Goal: Transaction & Acquisition: Complete application form

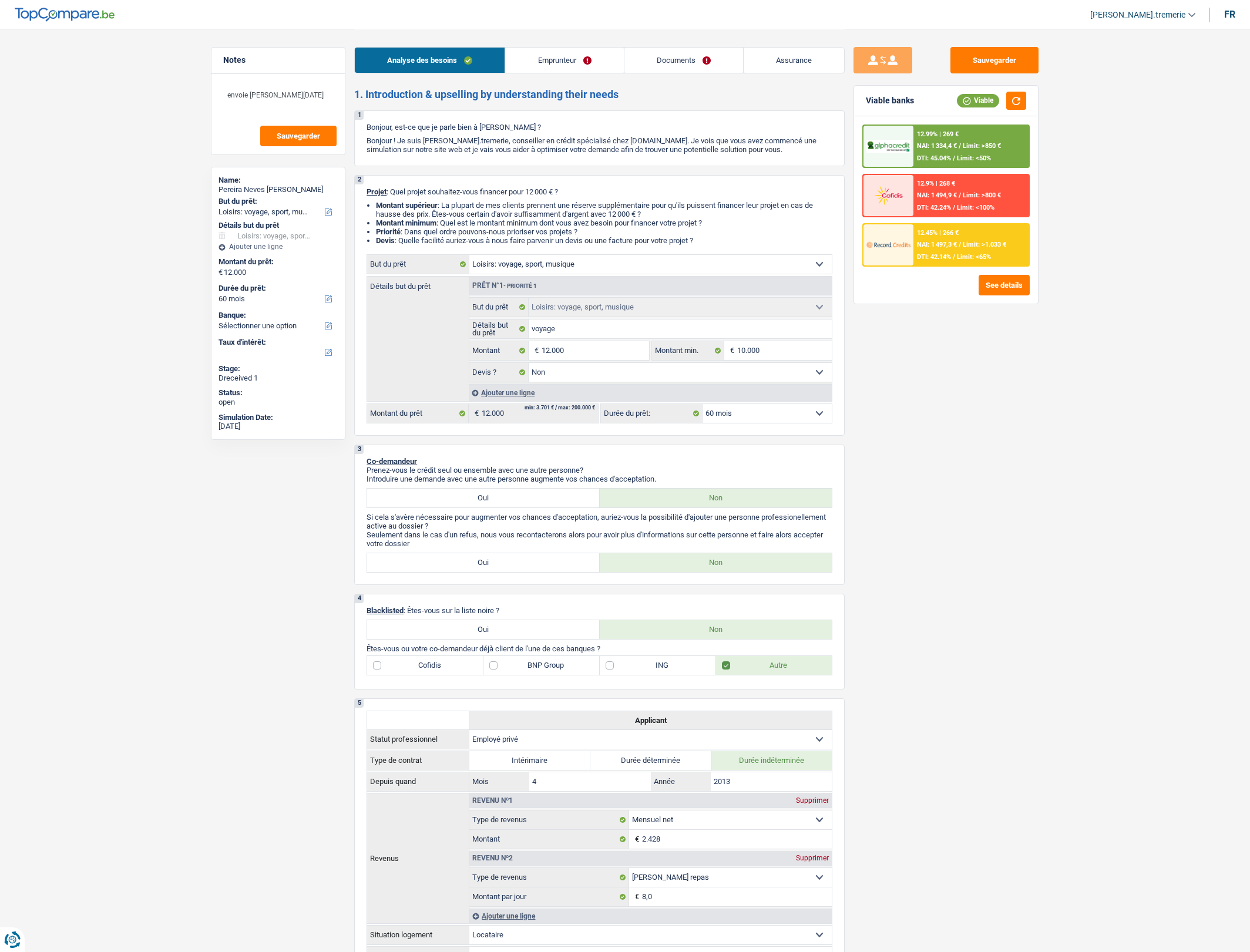
select select "hobbies"
select select "60"
select select "hobbies"
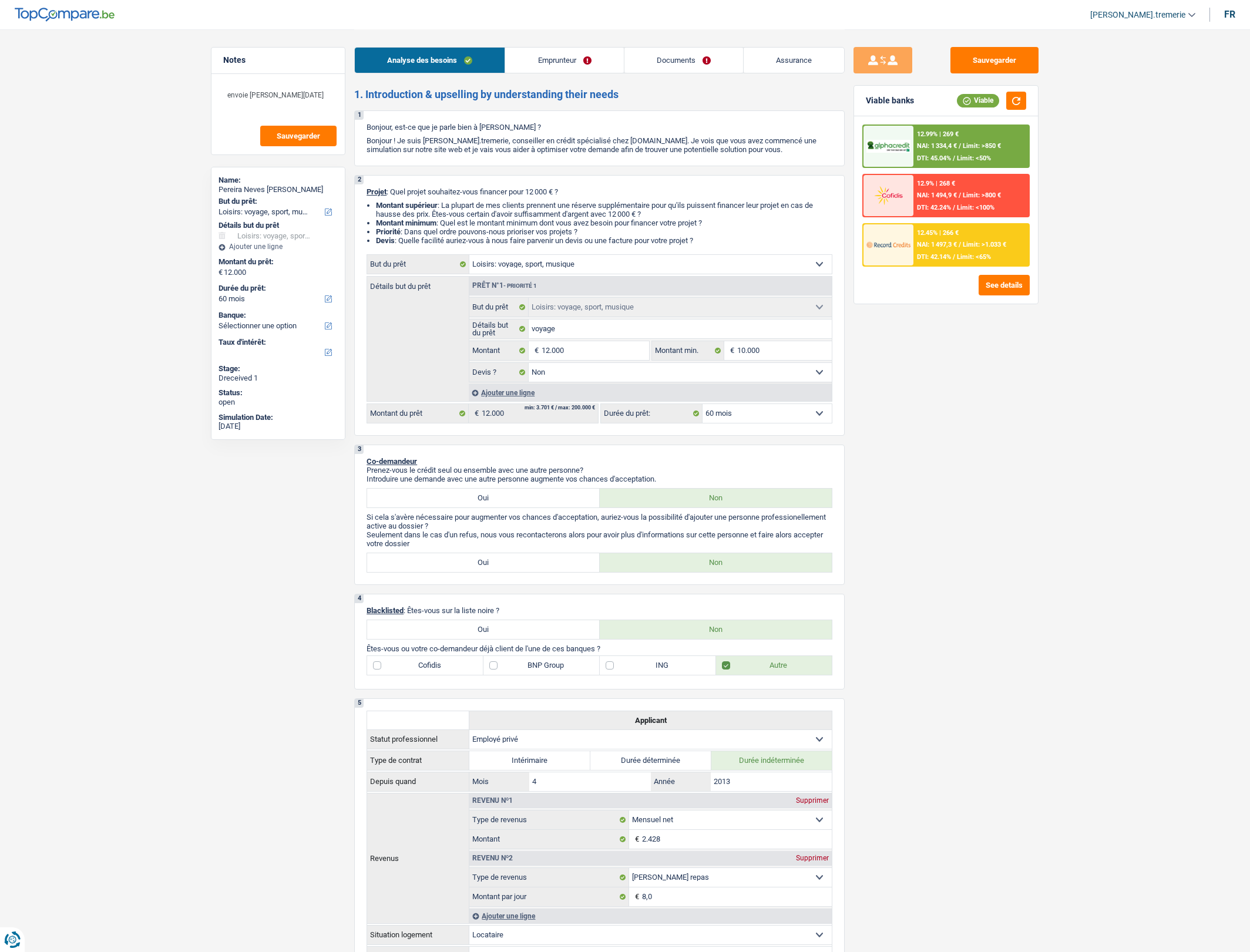
select select "false"
select select "60"
select select "privateEmployee"
select select "netSalary"
select select "mealVouchers"
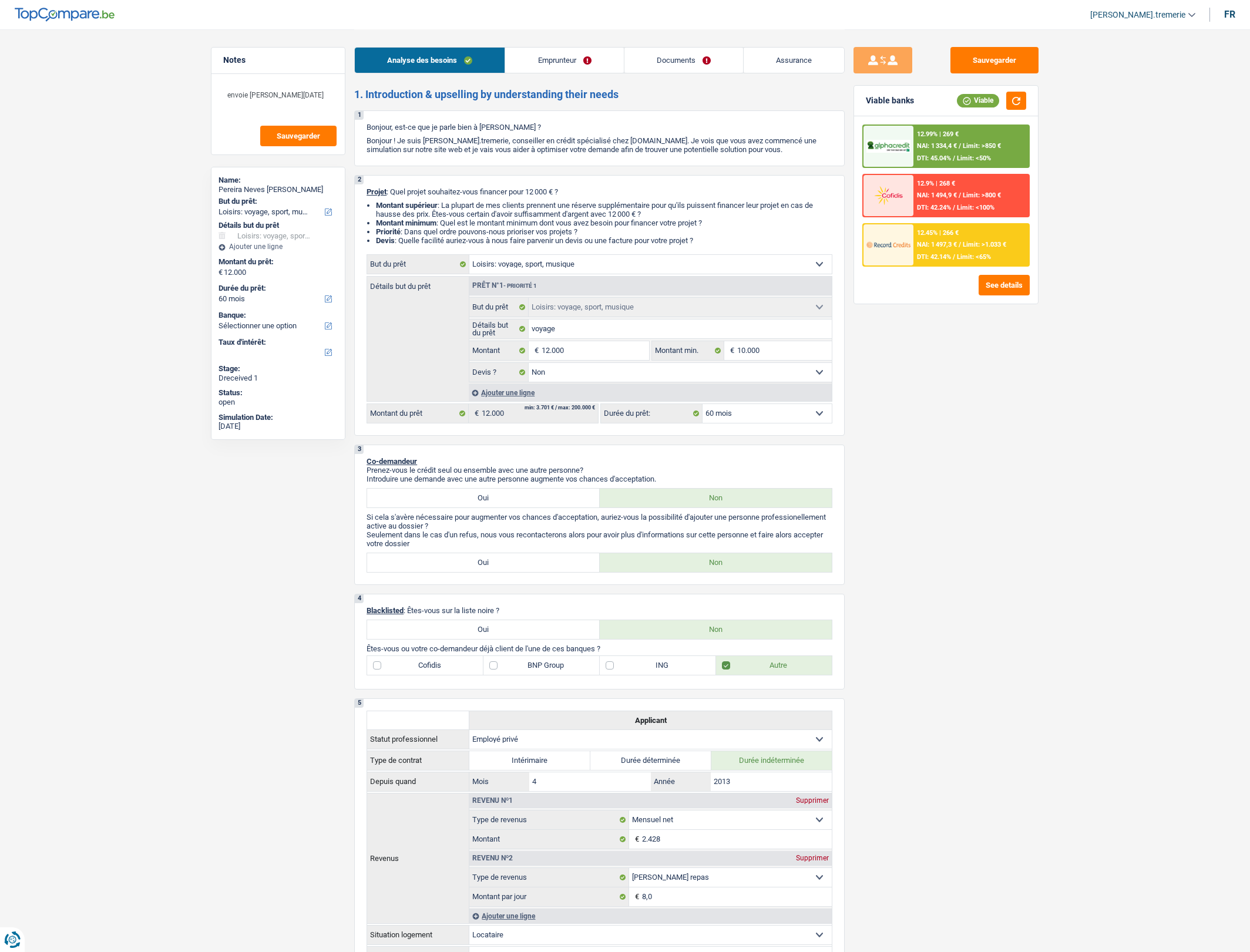
select select "rents"
select select "hobbies"
select select "false"
select select "60"
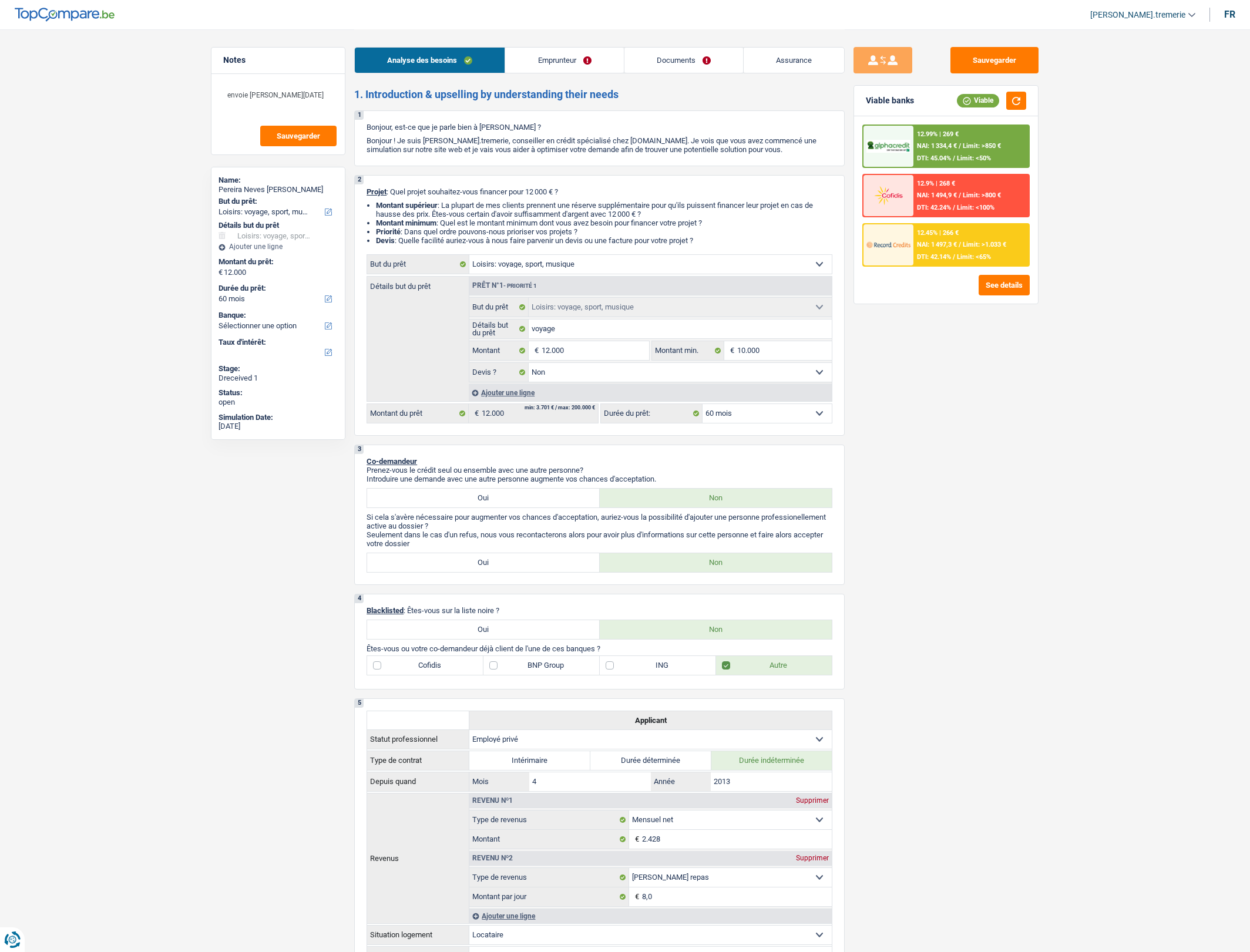
select select "privateEmployee"
select select "netSalary"
select select "mealVouchers"
select select "LU"
select select "smallCompanies"
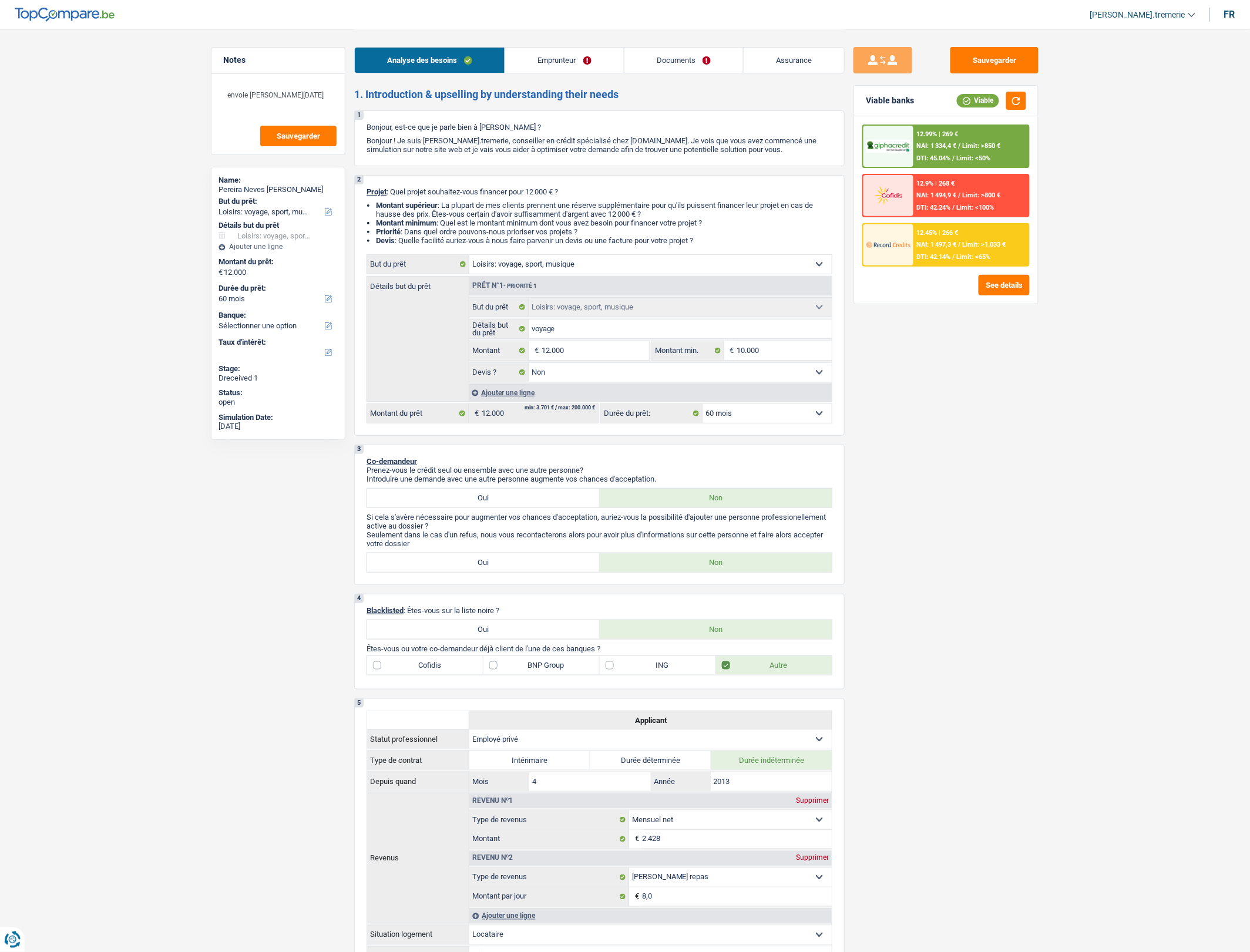
click at [555, 59] on link "Emprunteur" at bounding box center [564, 60] width 118 height 26
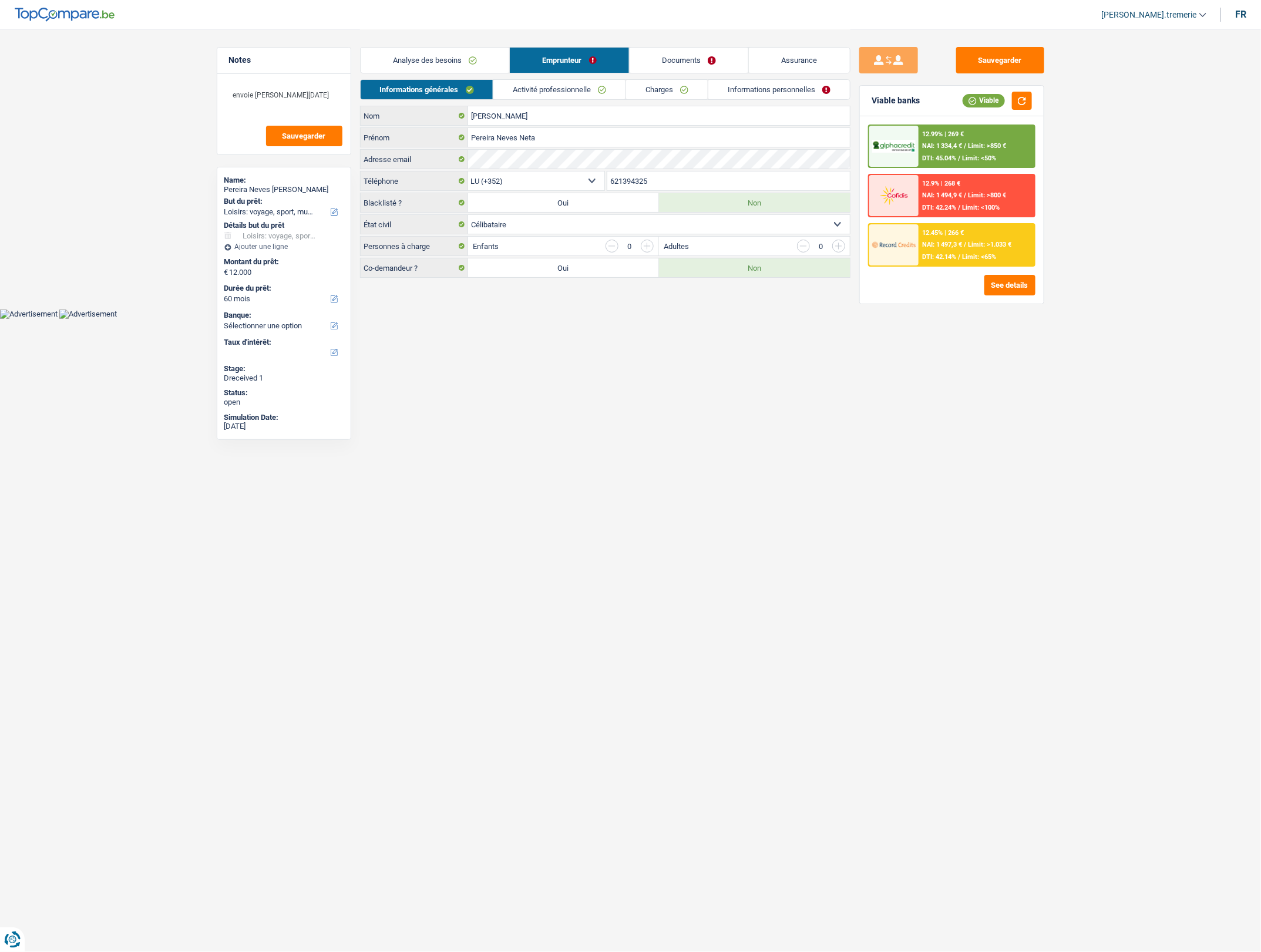
click at [559, 91] on link "Activité professionnelle" at bounding box center [559, 89] width 132 height 20
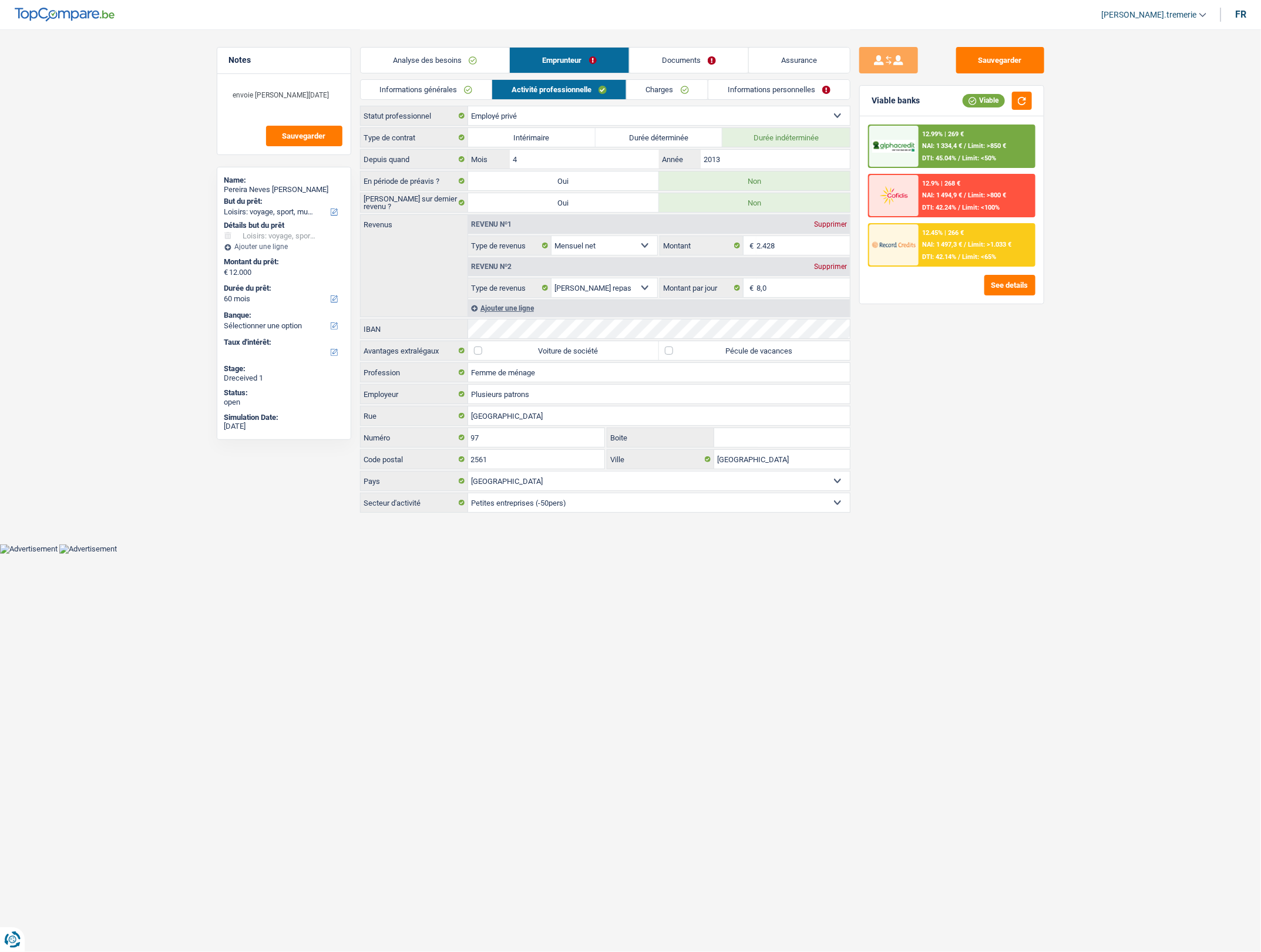
click at [656, 63] on link "Documents" at bounding box center [689, 60] width 119 height 26
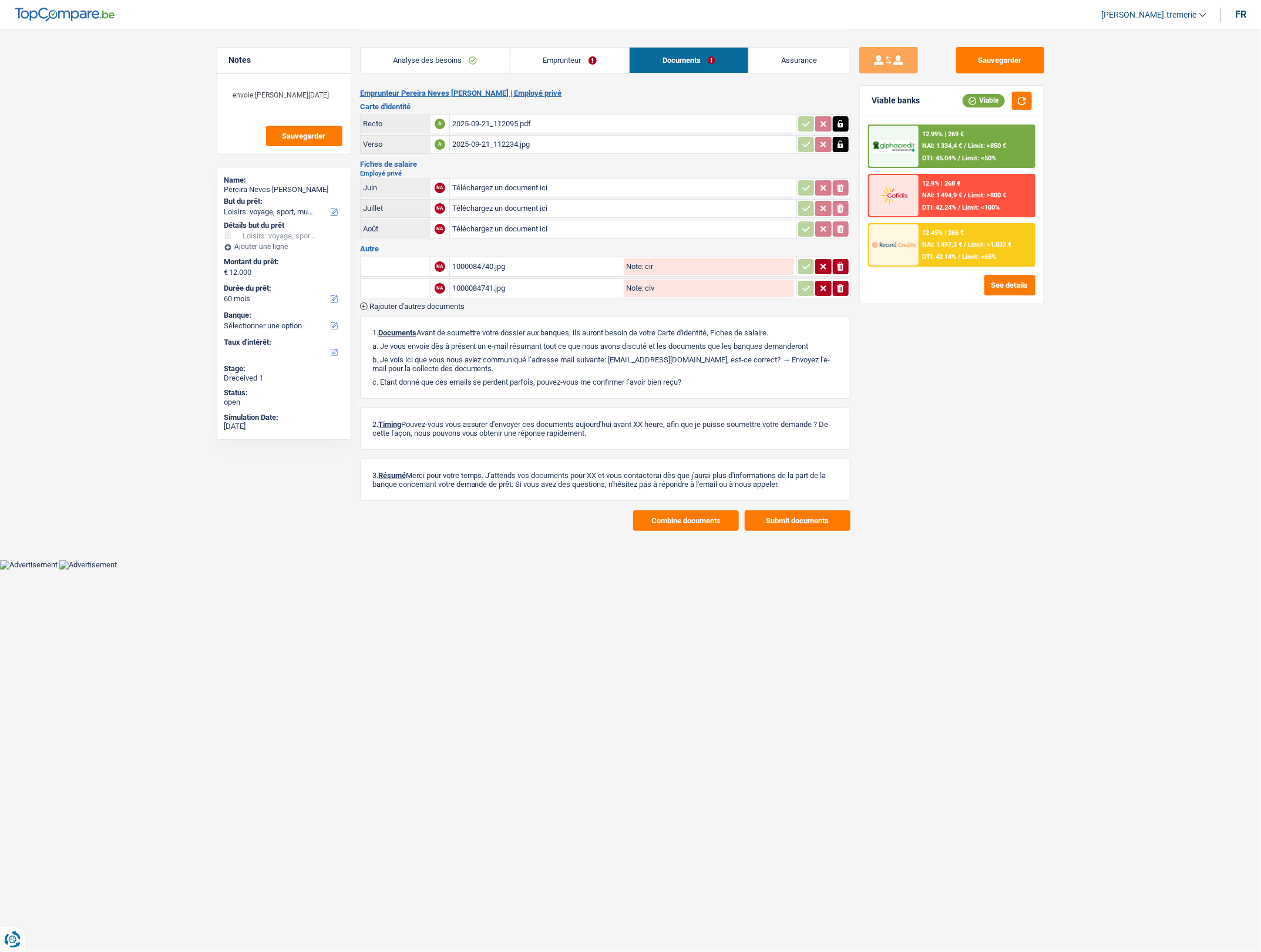
click at [542, 189] on input "Téléchargez un document ici" at bounding box center [623, 188] width 342 height 18
type input "C:\fakepath\2025-09-21_112826.jpg"
click at [508, 209] on input "Téléchargez un document ici" at bounding box center [623, 208] width 342 height 18
type input "C:\fakepath\2025-09-21_112700.jpg"
click at [486, 230] on input "Téléchargez un document ici" at bounding box center [623, 229] width 342 height 18
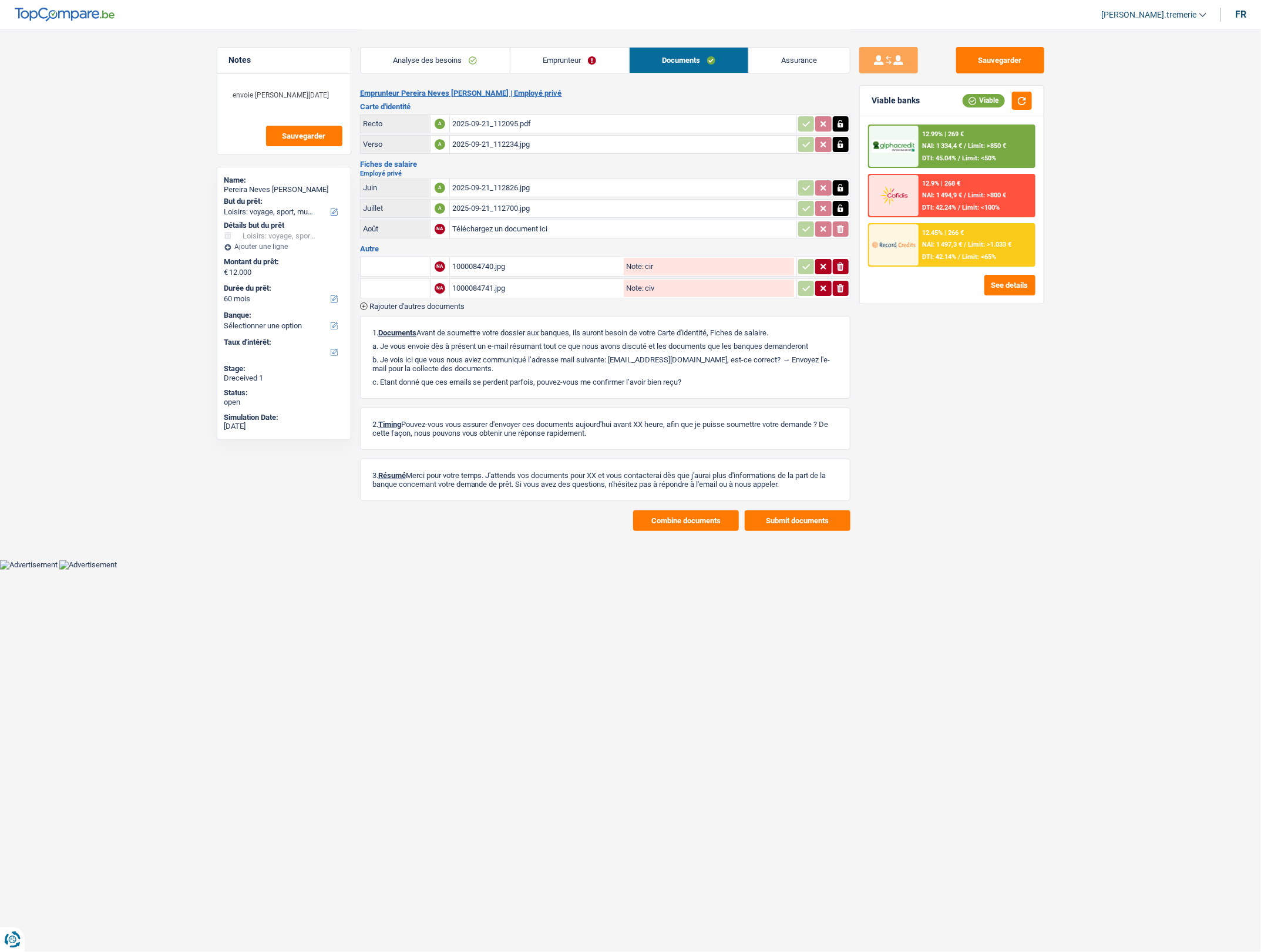
type input "C:\fakepath\2025-09-21_112826.jpg"
click at [840, 265] on icon "ionicons-v5-e" at bounding box center [840, 266] width 10 height 12
click at [838, 278] on td "ionicons-v5-e" at bounding box center [823, 288] width 54 height 20
click at [840, 285] on icon "button" at bounding box center [840, 288] width 7 height 8
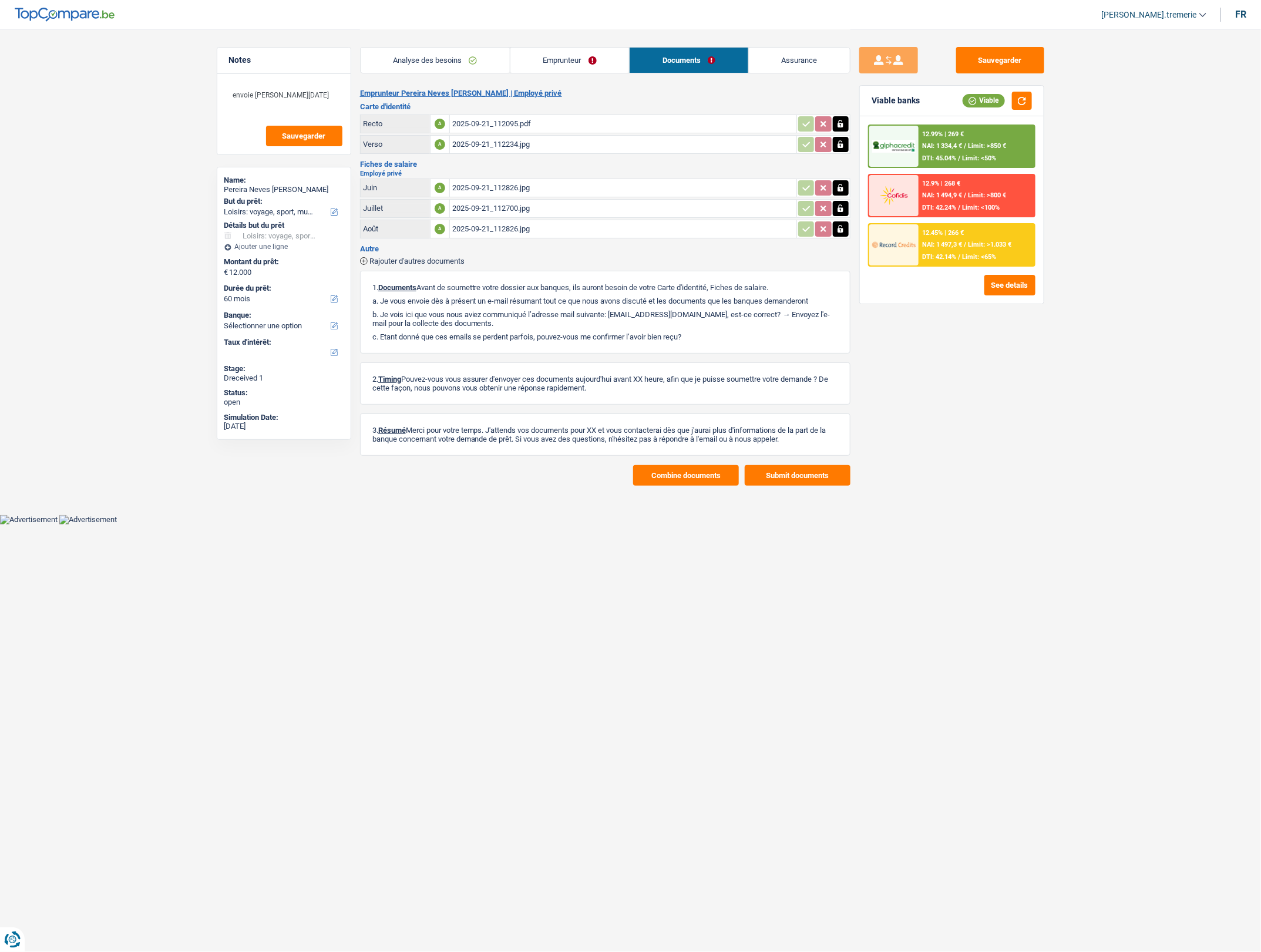
click at [458, 261] on span "Rajouter d'autres documents" at bounding box center [417, 261] width 95 height 8
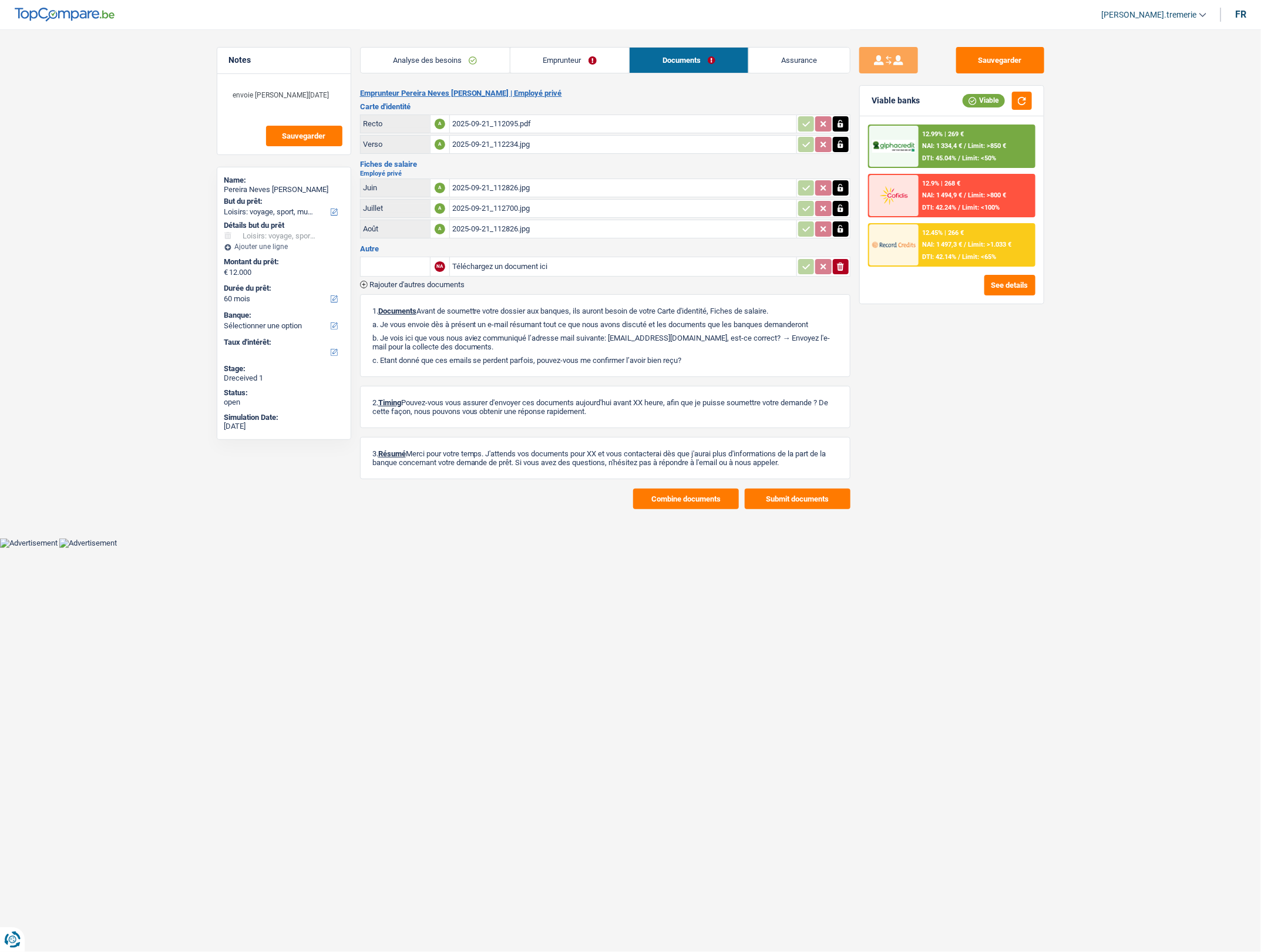
click at [489, 266] on input "Téléchargez un document ici" at bounding box center [623, 266] width 342 height 18
type input "C:\fakepath\2025-09-21_112424.jpg"
click at [394, 265] on input "text" at bounding box center [395, 266] width 65 height 19
click at [419, 307] on li "Certificat de résidence élargi" at bounding box center [433, 304] width 134 height 15
type input "Certificat de résidence élargi"
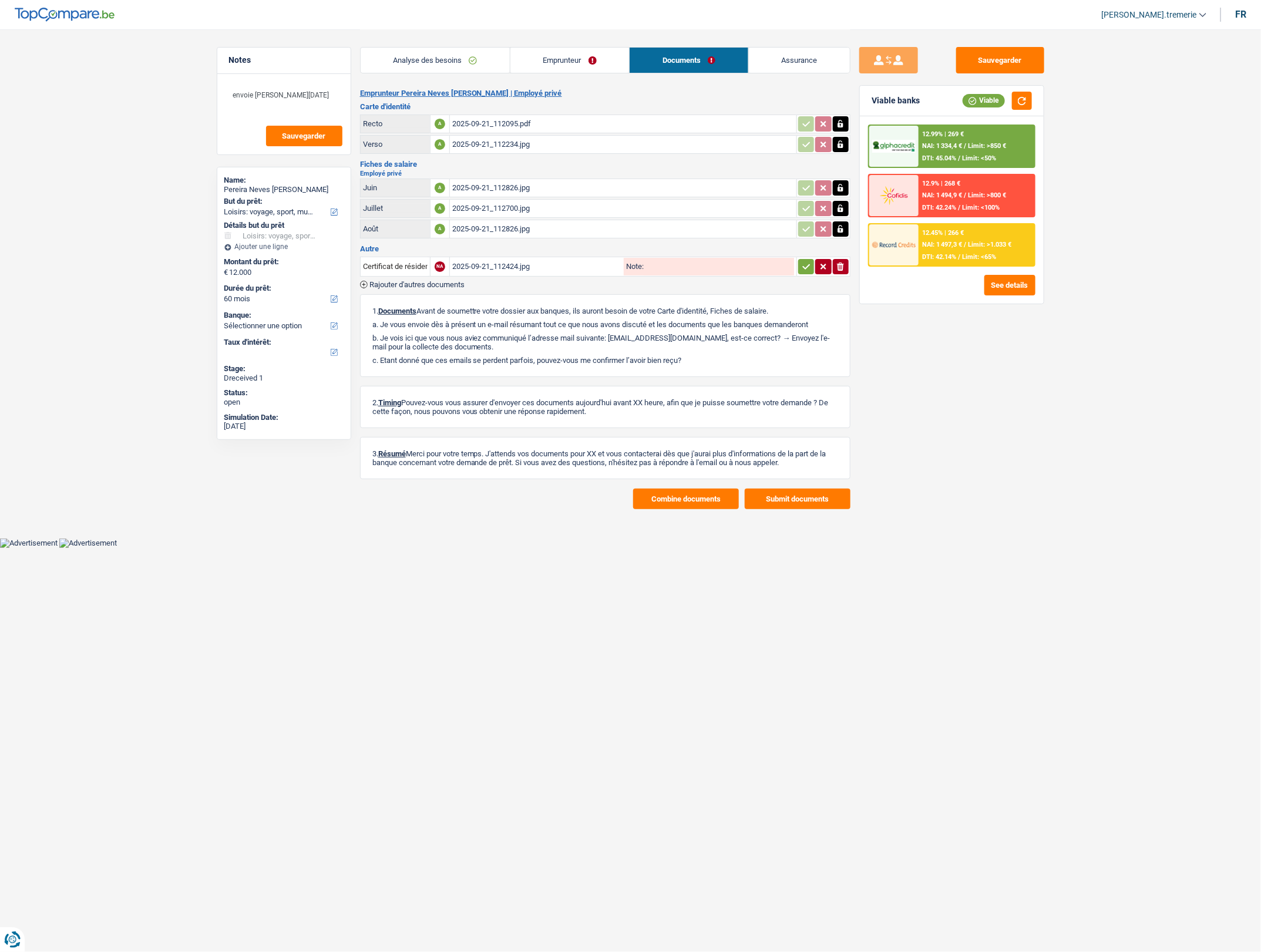
click at [809, 259] on button "button" at bounding box center [806, 267] width 16 height 16
click at [1001, 56] on button "Sauvegarder" at bounding box center [1001, 60] width 88 height 27
click at [989, 65] on button "Sauvegarder" at bounding box center [1001, 60] width 88 height 27
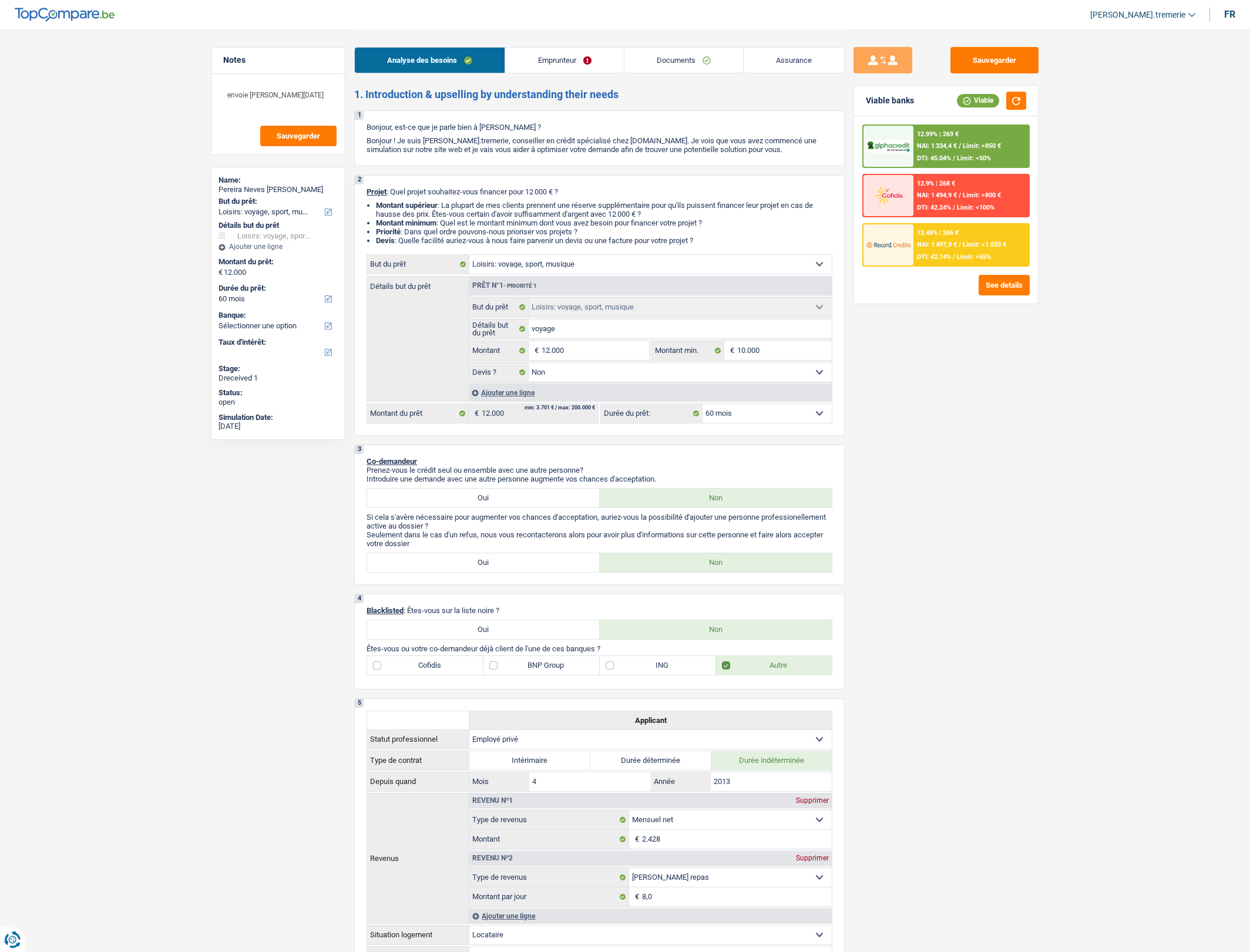
select select "hobbies"
select select "60"
select select "hobbies"
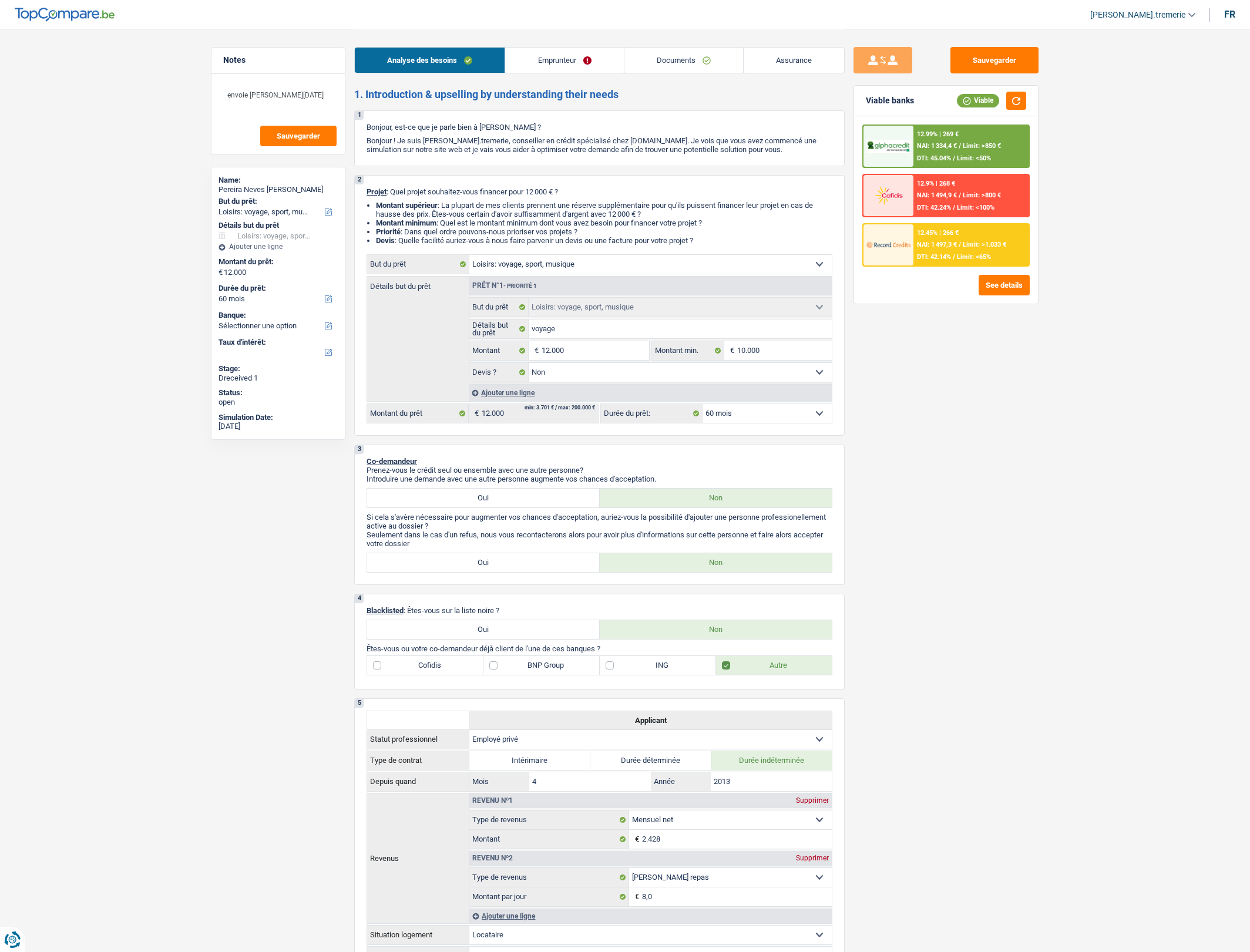
select select "false"
select select "60"
select select "privateEmployee"
select select "netSalary"
select select "mealVouchers"
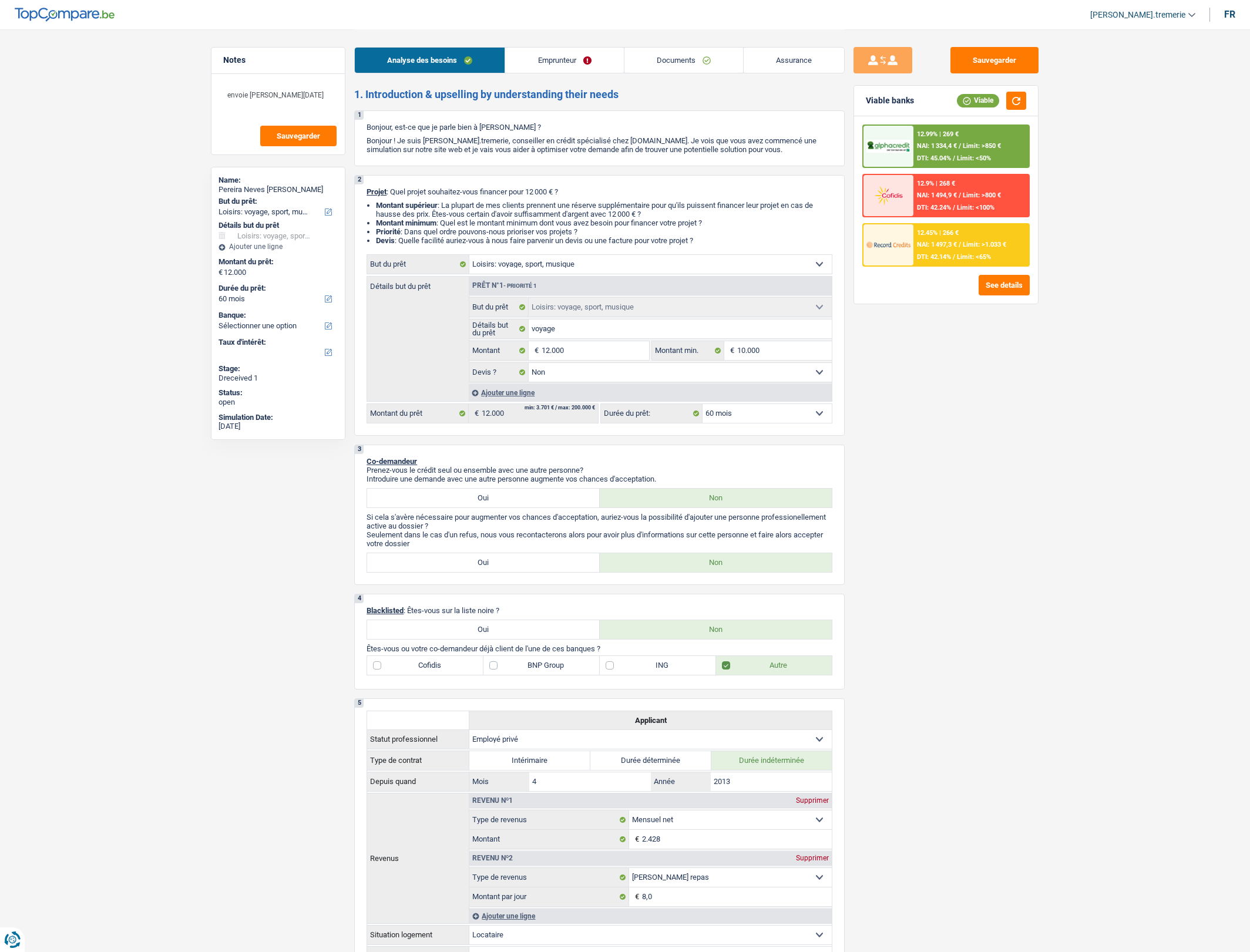
select select "rents"
select select "hobbies"
select select "false"
select select "60"
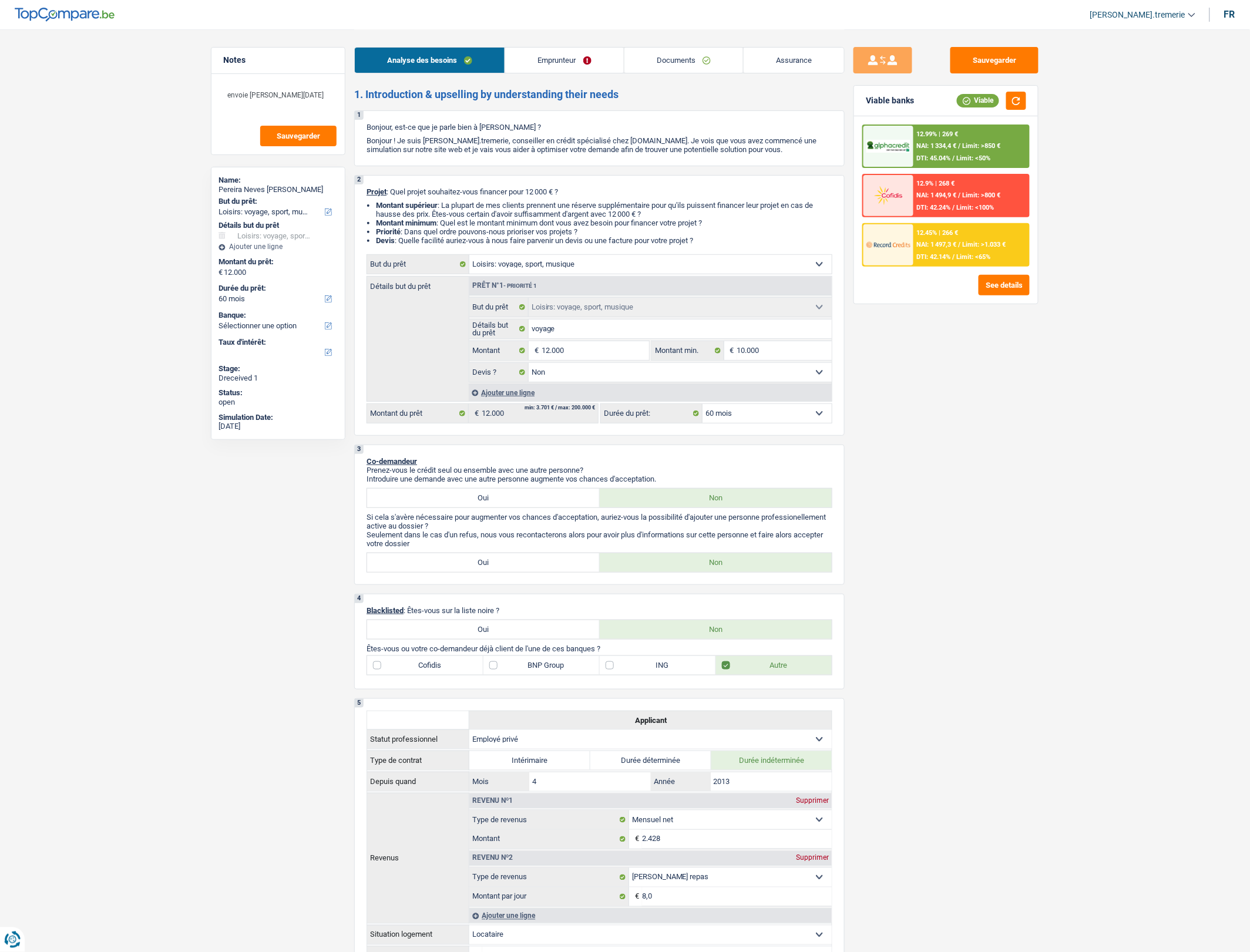
click at [698, 62] on link "Documents" at bounding box center [683, 60] width 119 height 26
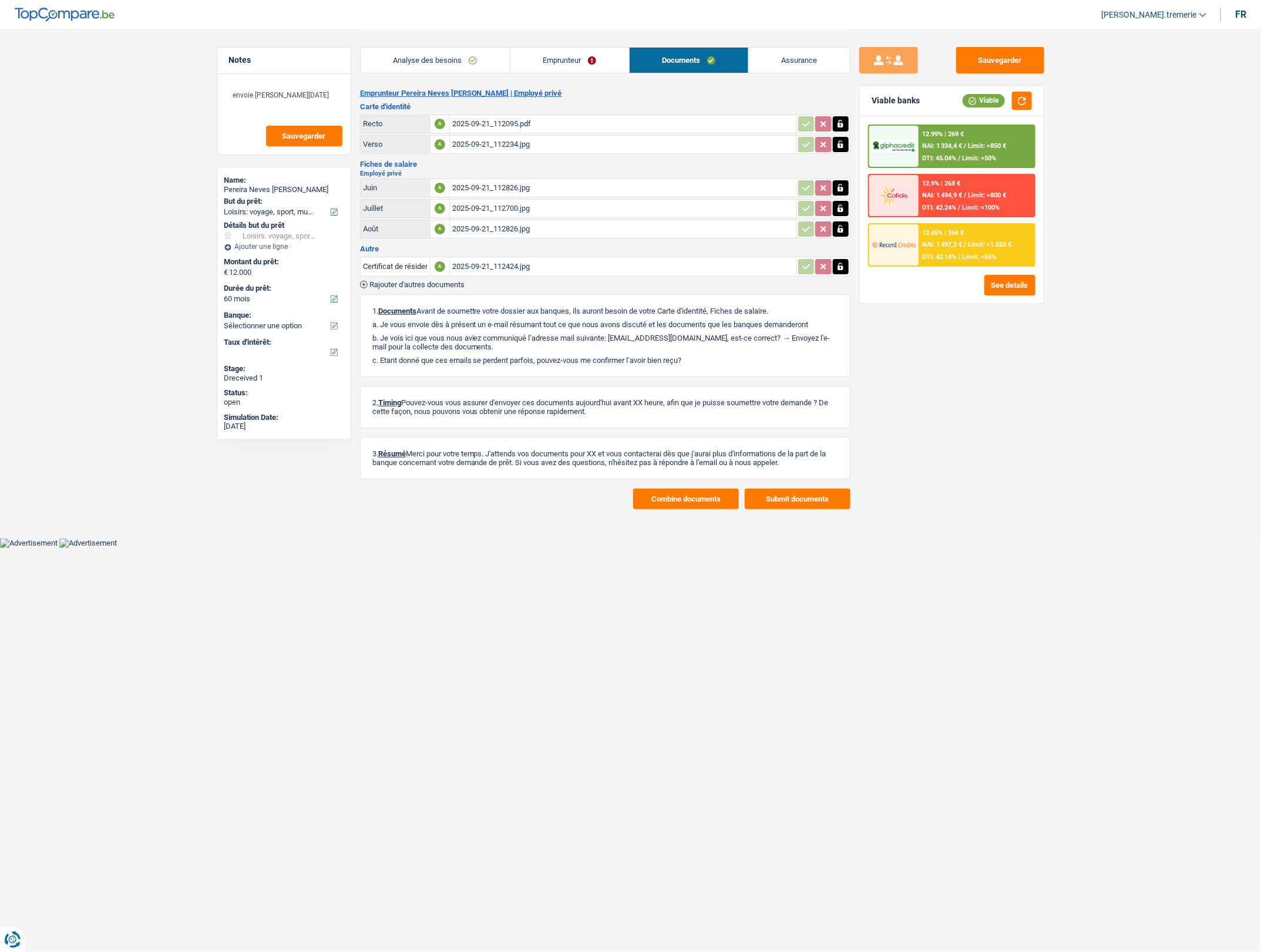
click at [434, 281] on span "Rajouter d'autres documents" at bounding box center [417, 285] width 95 height 8
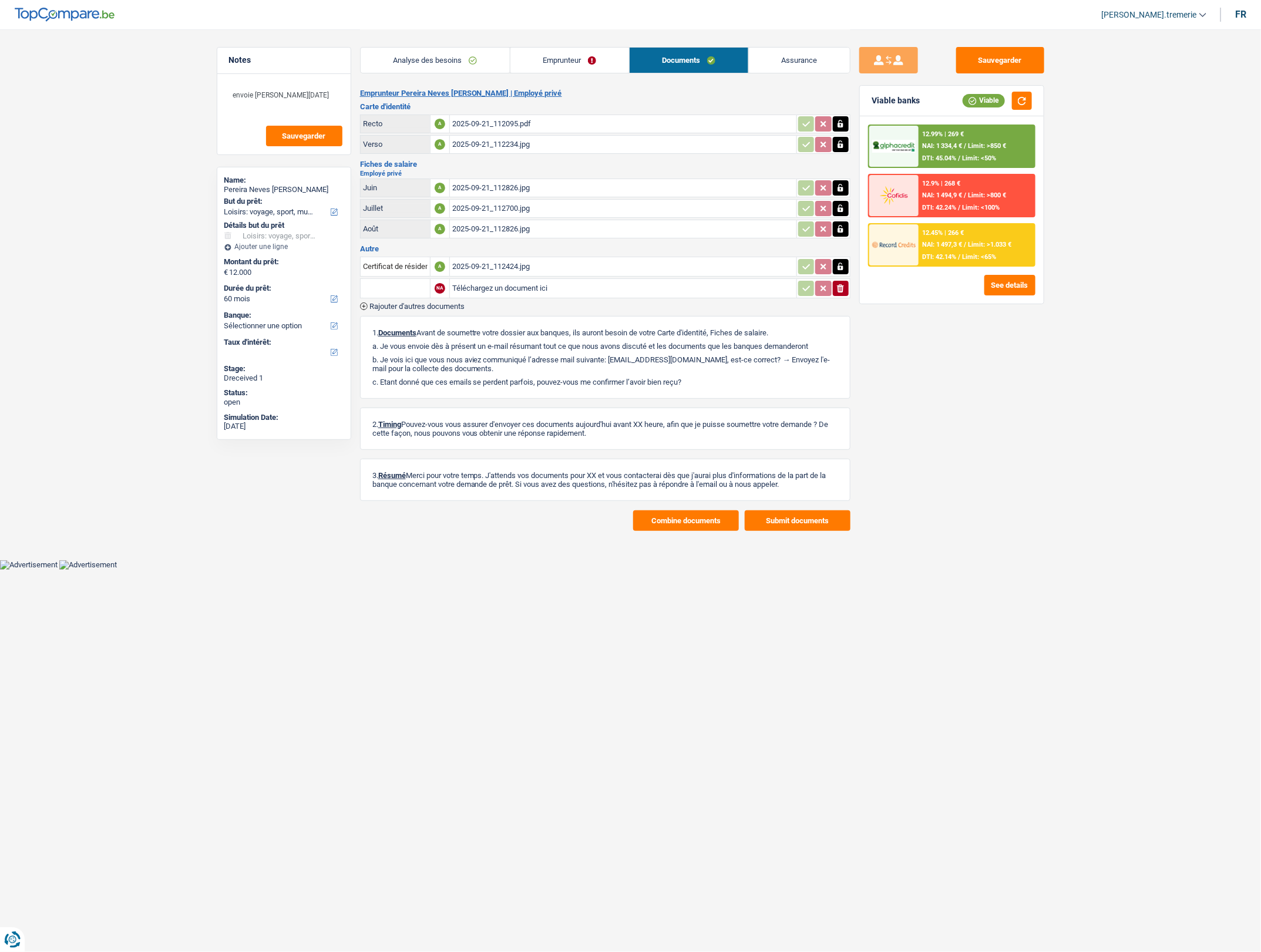
click at [493, 280] on input "Téléchargez un document ici" at bounding box center [623, 288] width 342 height 18
click at [561, 291] on input "Téléchargez un document ici" at bounding box center [623, 288] width 342 height 18
type input "C:\fakepath\combinepdf (22).pdf"
click at [399, 292] on input "text" at bounding box center [395, 288] width 65 height 19
type input "s"
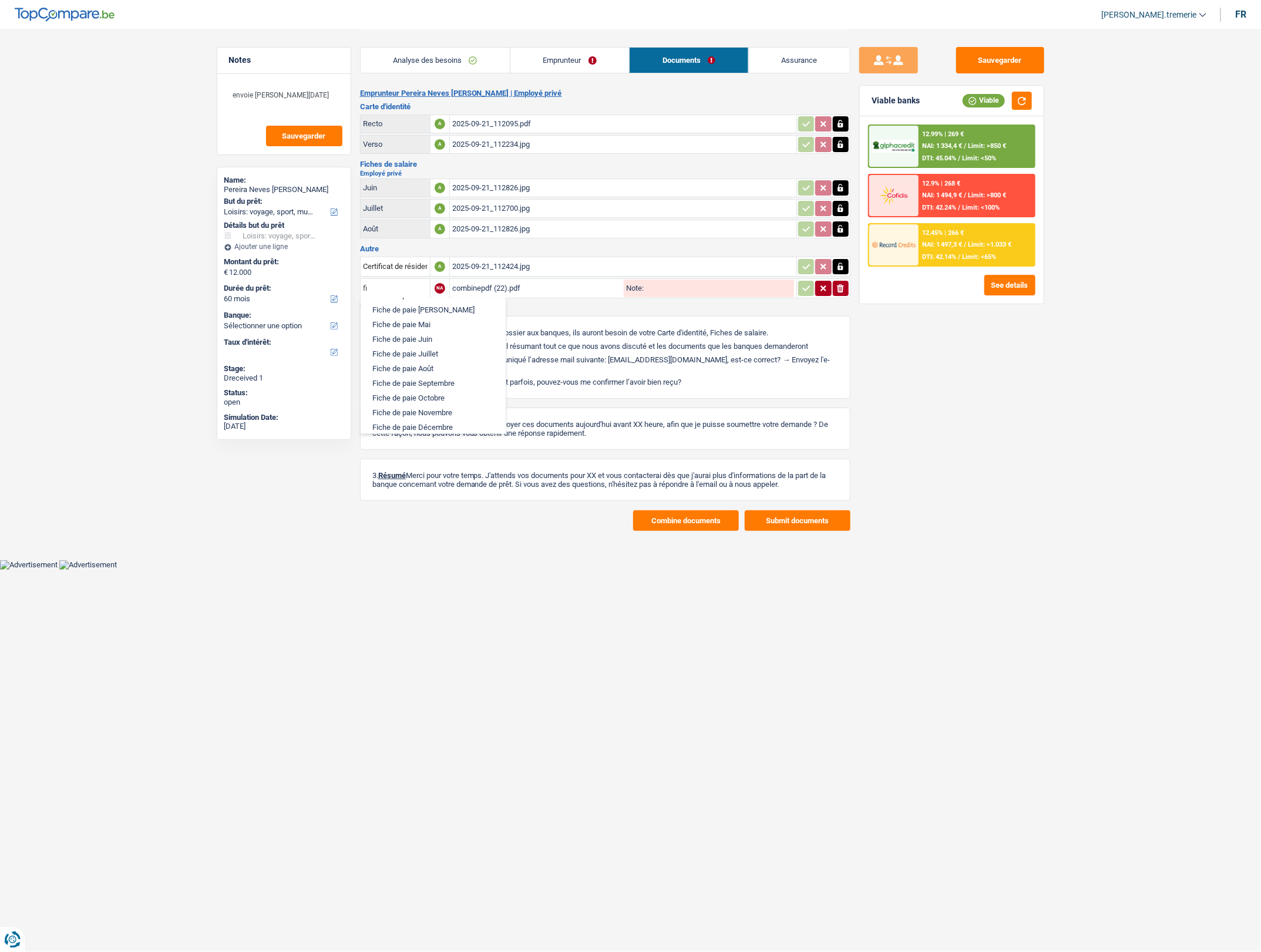
scroll to position [91, 0]
click at [413, 344] on li "Fiche de paie Juin" at bounding box center [433, 337] width 134 height 15
type input "Fiche de paie Juin"
click at [802, 285] on icon "button" at bounding box center [807, 288] width 10 height 12
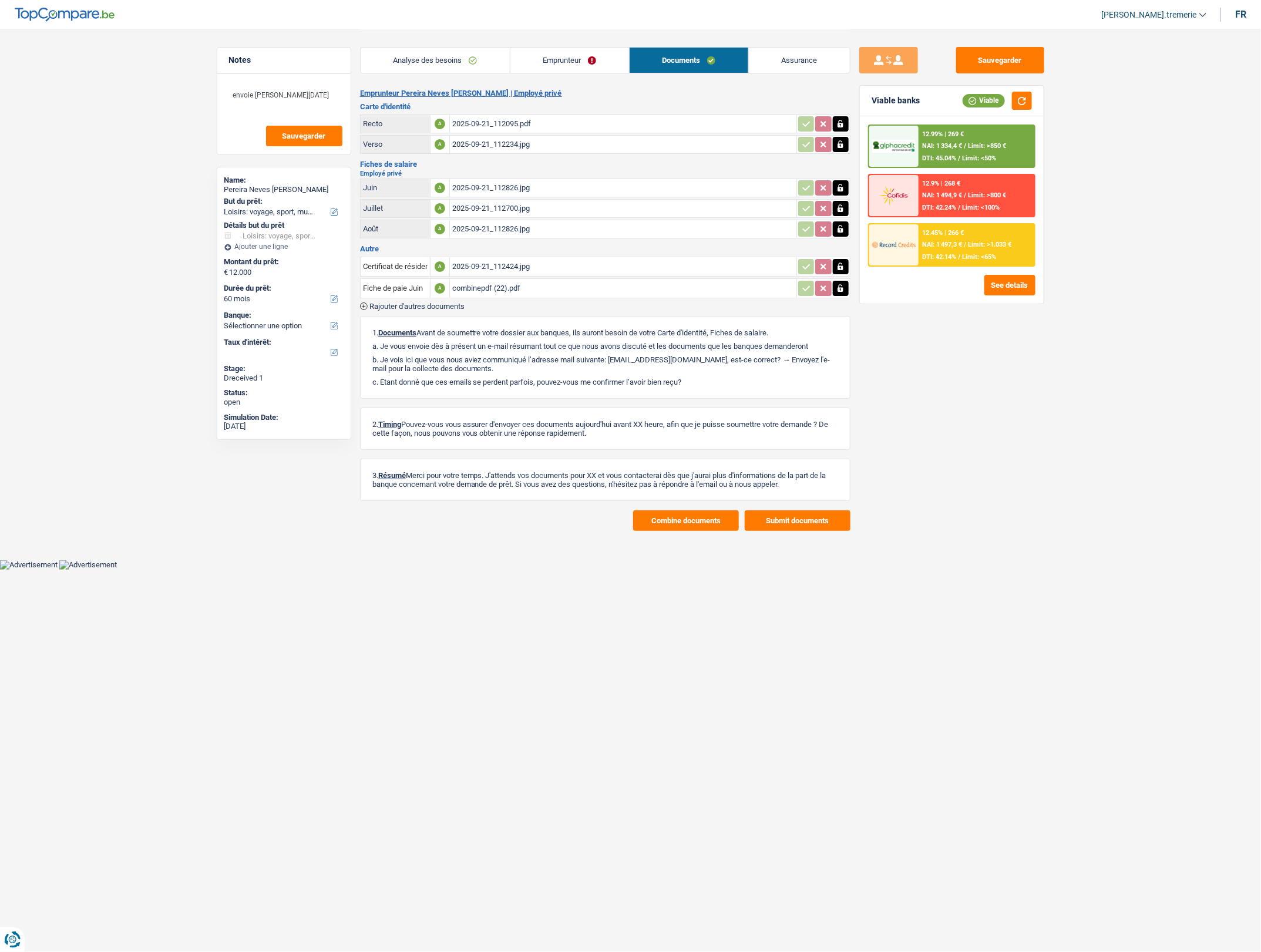
click at [481, 288] on div "combinepdf (22).pdf" at bounding box center [623, 288] width 342 height 18
click at [988, 58] on button "Sauvegarder" at bounding box center [1001, 60] width 88 height 27
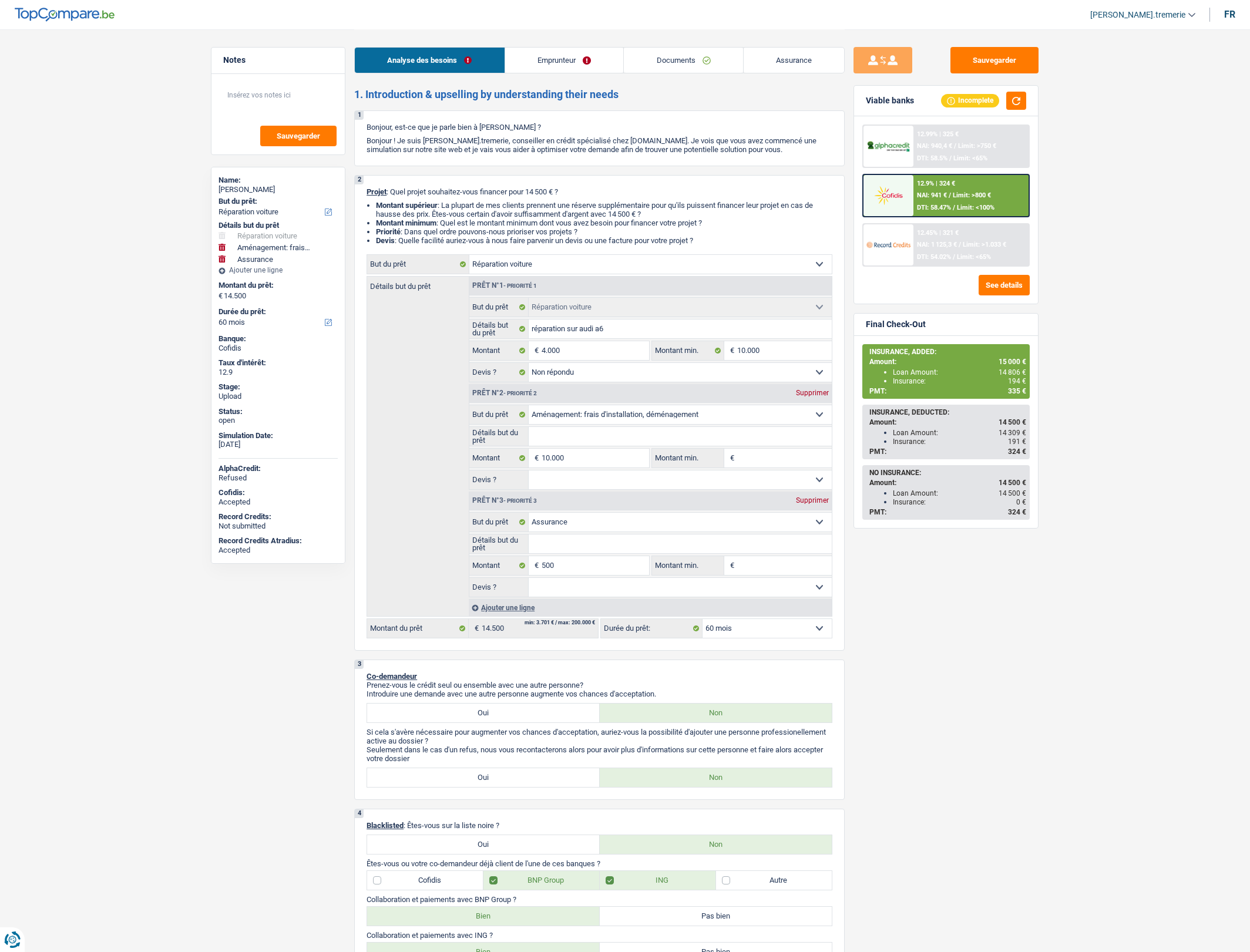
select select "carRepair"
select select "movingOrInstallation"
select select "insurance"
select select "60"
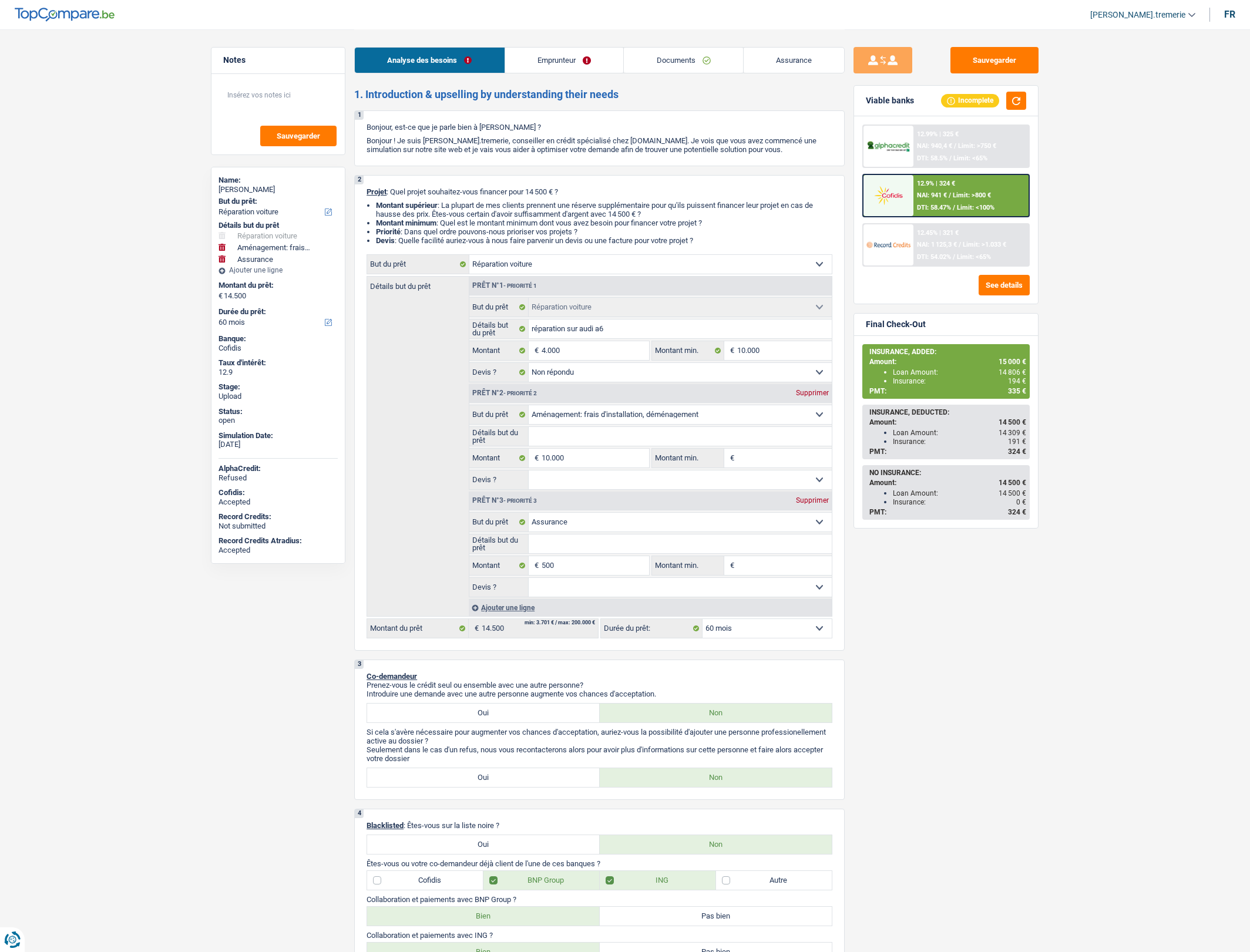
select select "carRepair"
select select "not_answered"
select select "movingOrInstallation"
select select "insurance"
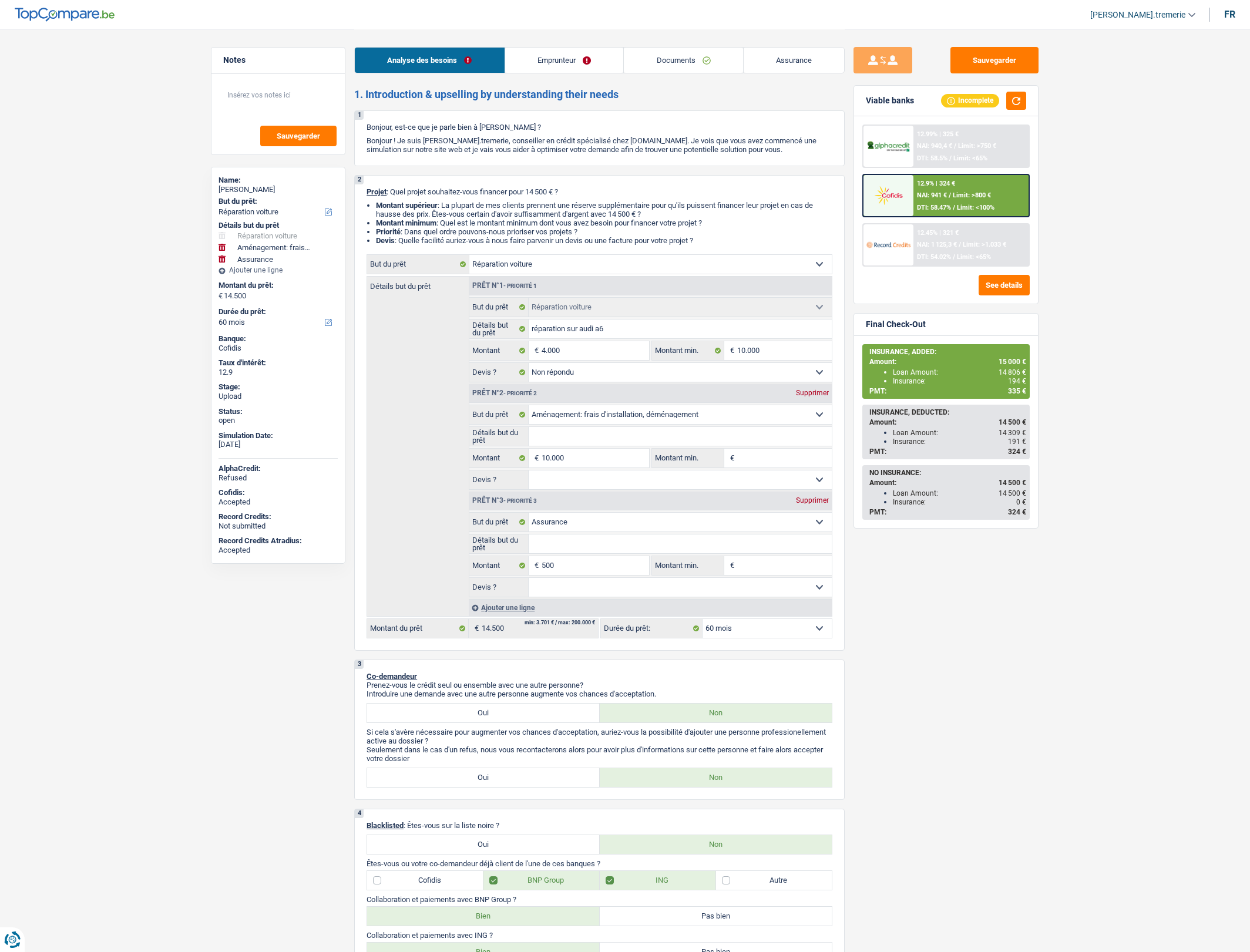
select select "60"
select select "worker"
select select "netSalary"
select select "ownerWithMortgage"
select select "mortgage"
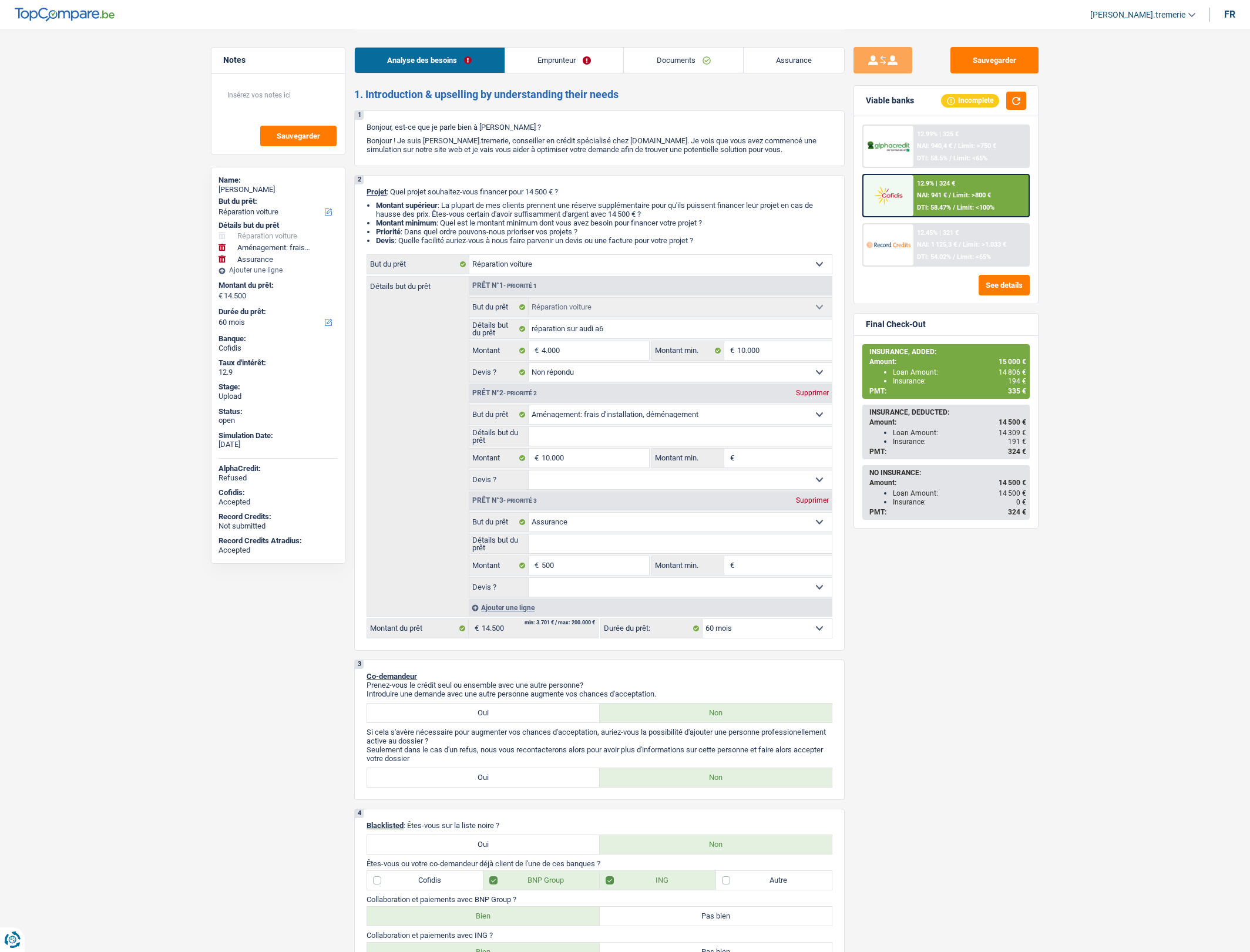
select select "300"
select select "carLoan"
select select "60"
select select "carRepair"
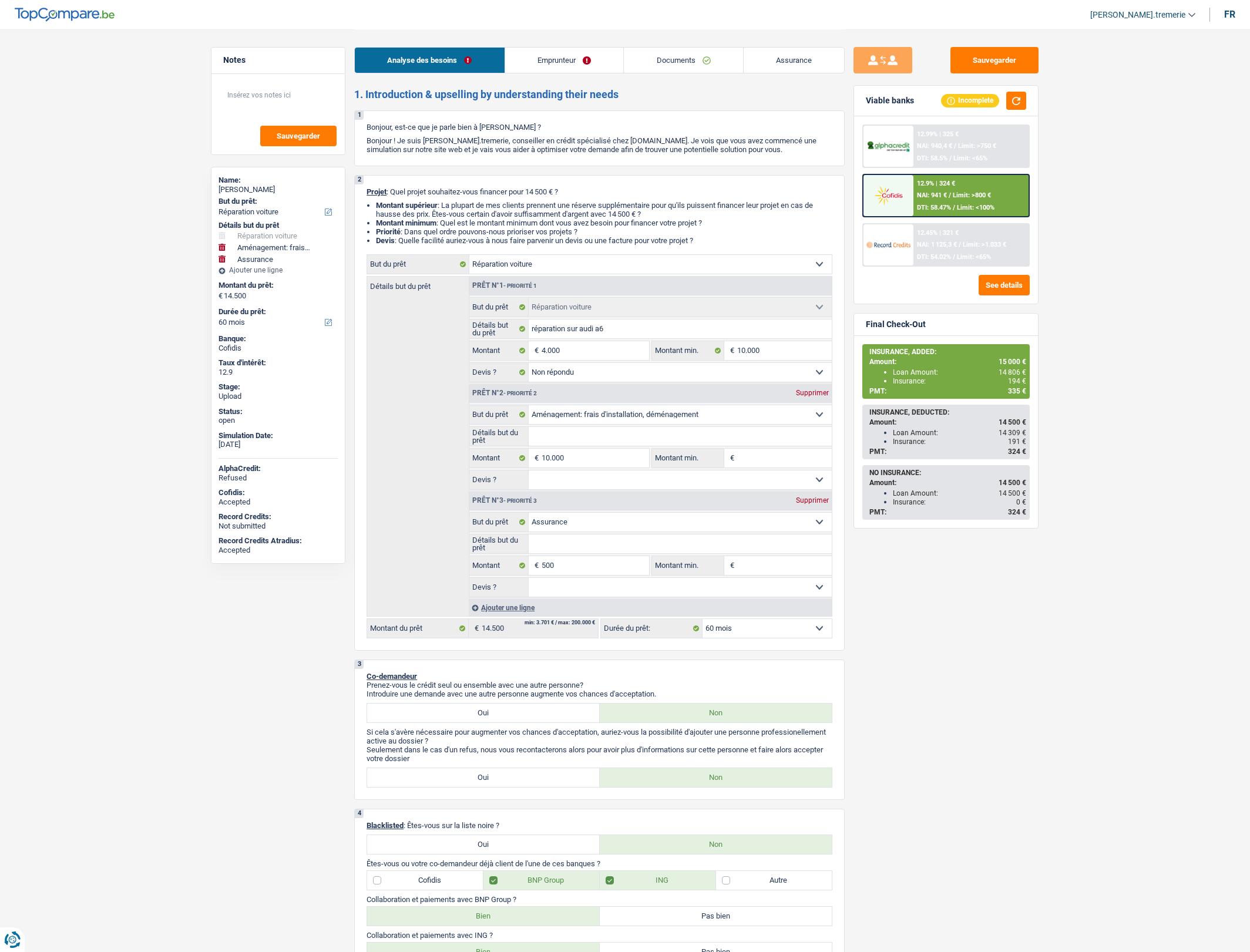
select select "not_answered"
select select "movingOrInstallation"
select select "insurance"
select select "60"
click at [988, 196] on span "Limit: >800 €" at bounding box center [971, 196] width 38 height 8
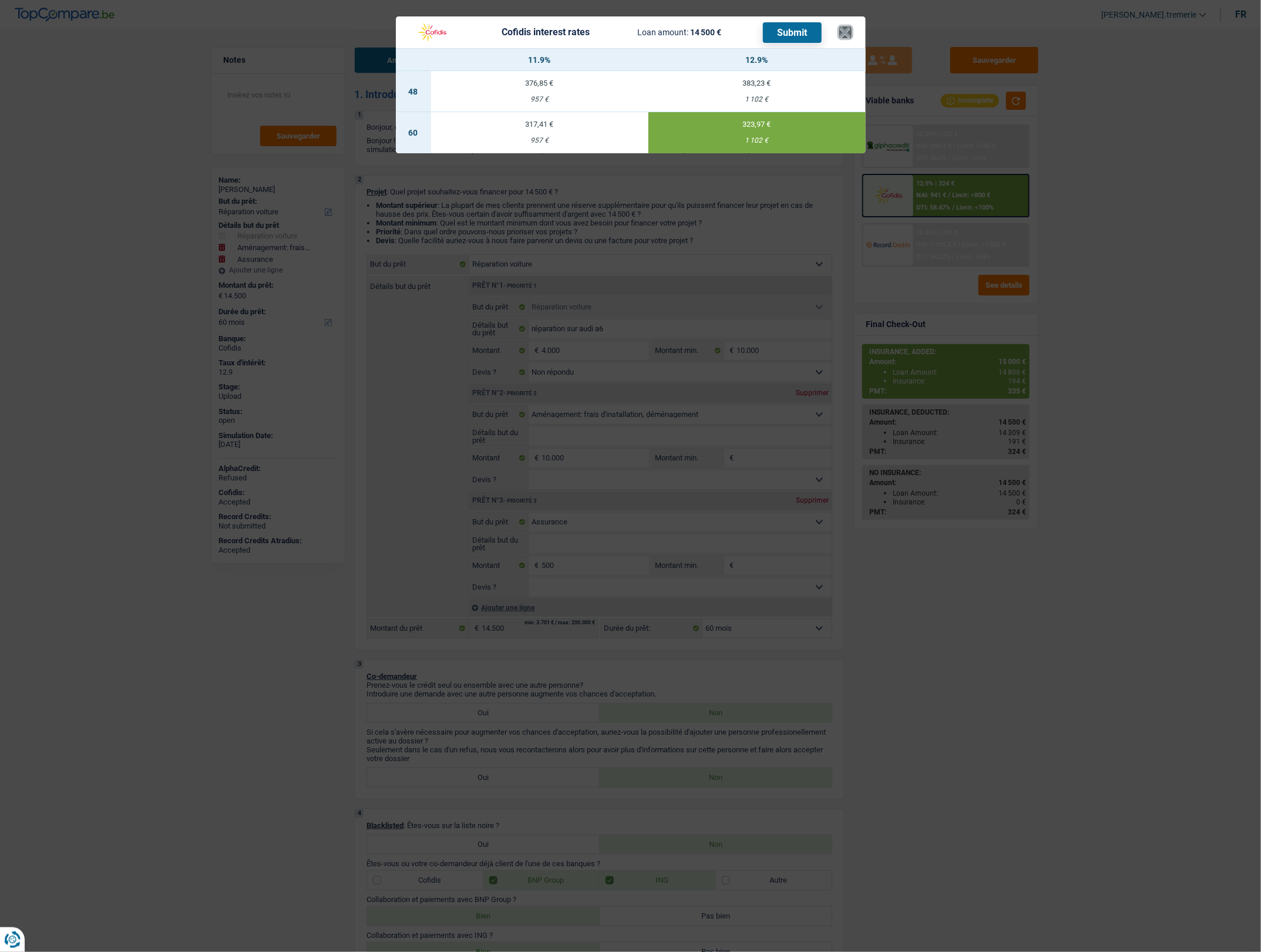
click at [844, 31] on button "×" at bounding box center [845, 32] width 13 height 12
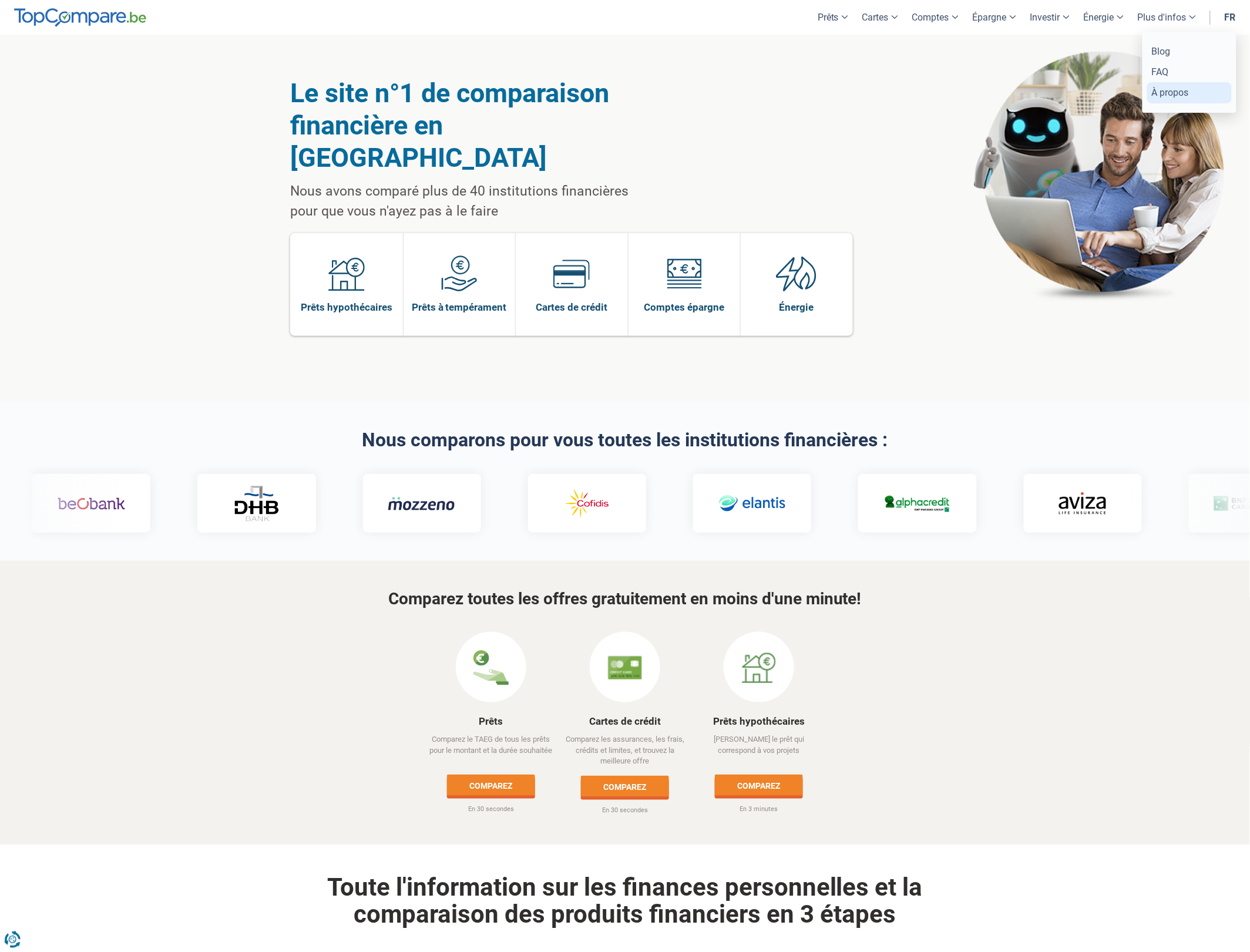
click at [1173, 97] on link "À propos" at bounding box center [1189, 92] width 85 height 21
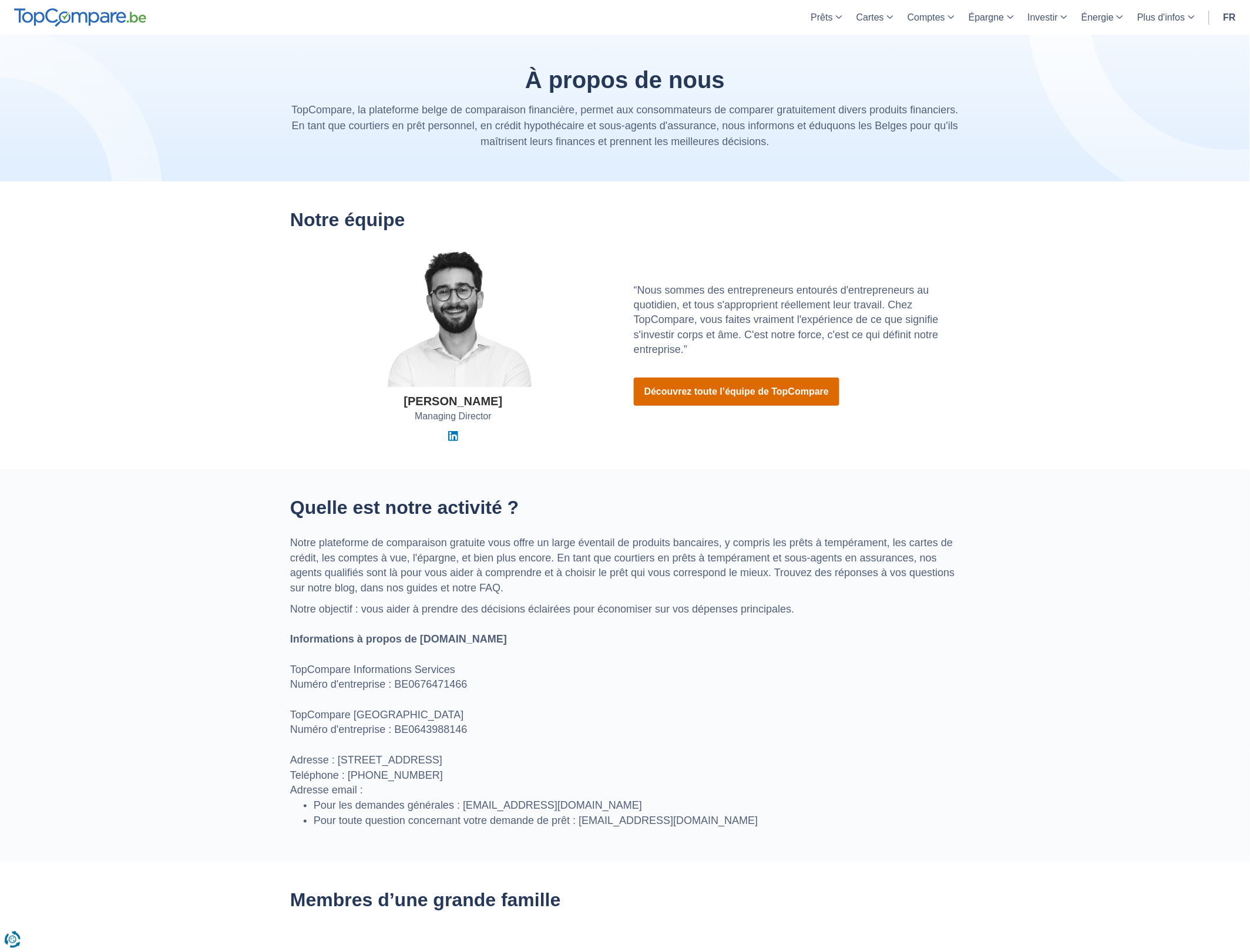
click at [742, 401] on link "Découvrez toute l’équipe de TopCompare" at bounding box center [736, 391] width 205 height 28
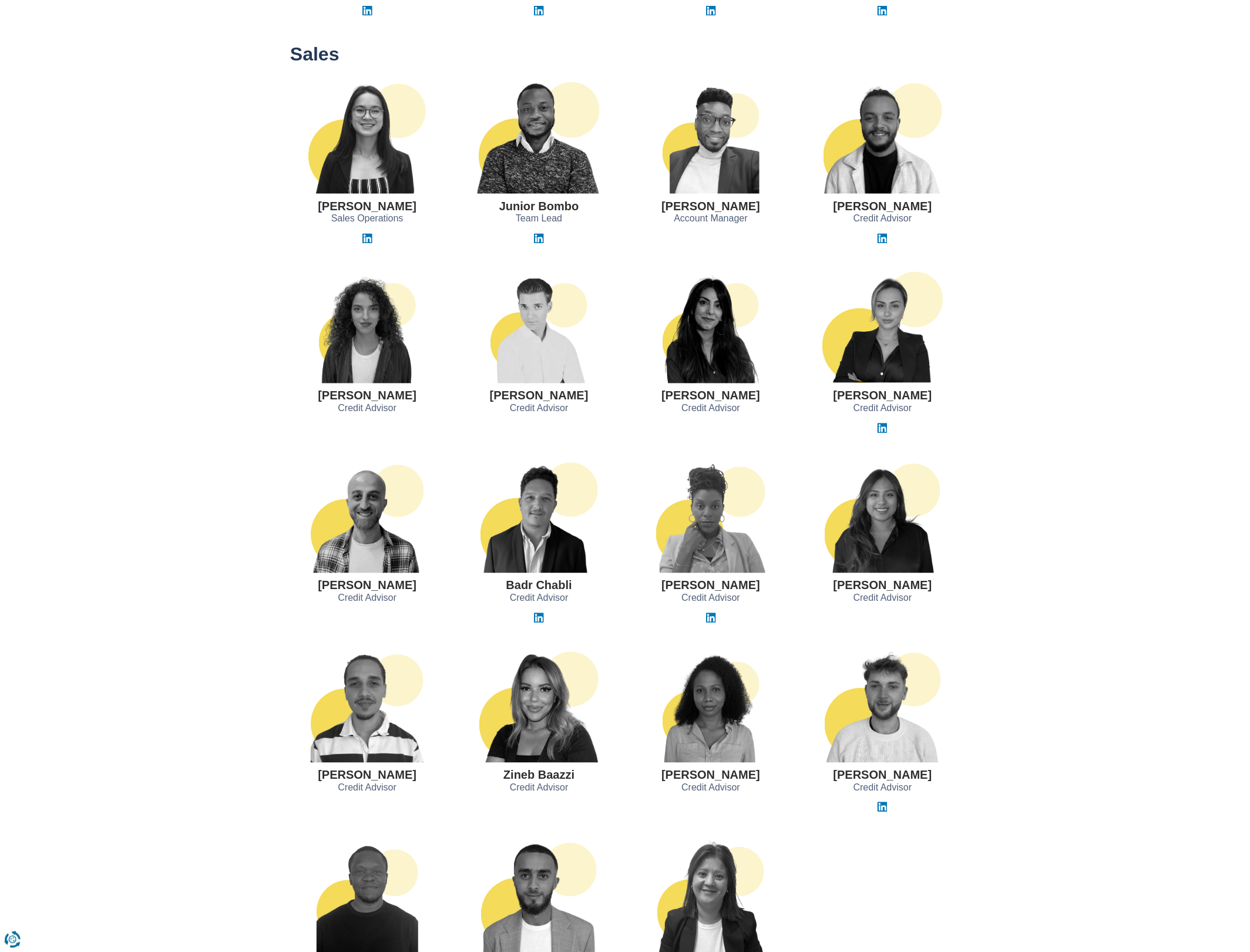
scroll to position [622, 0]
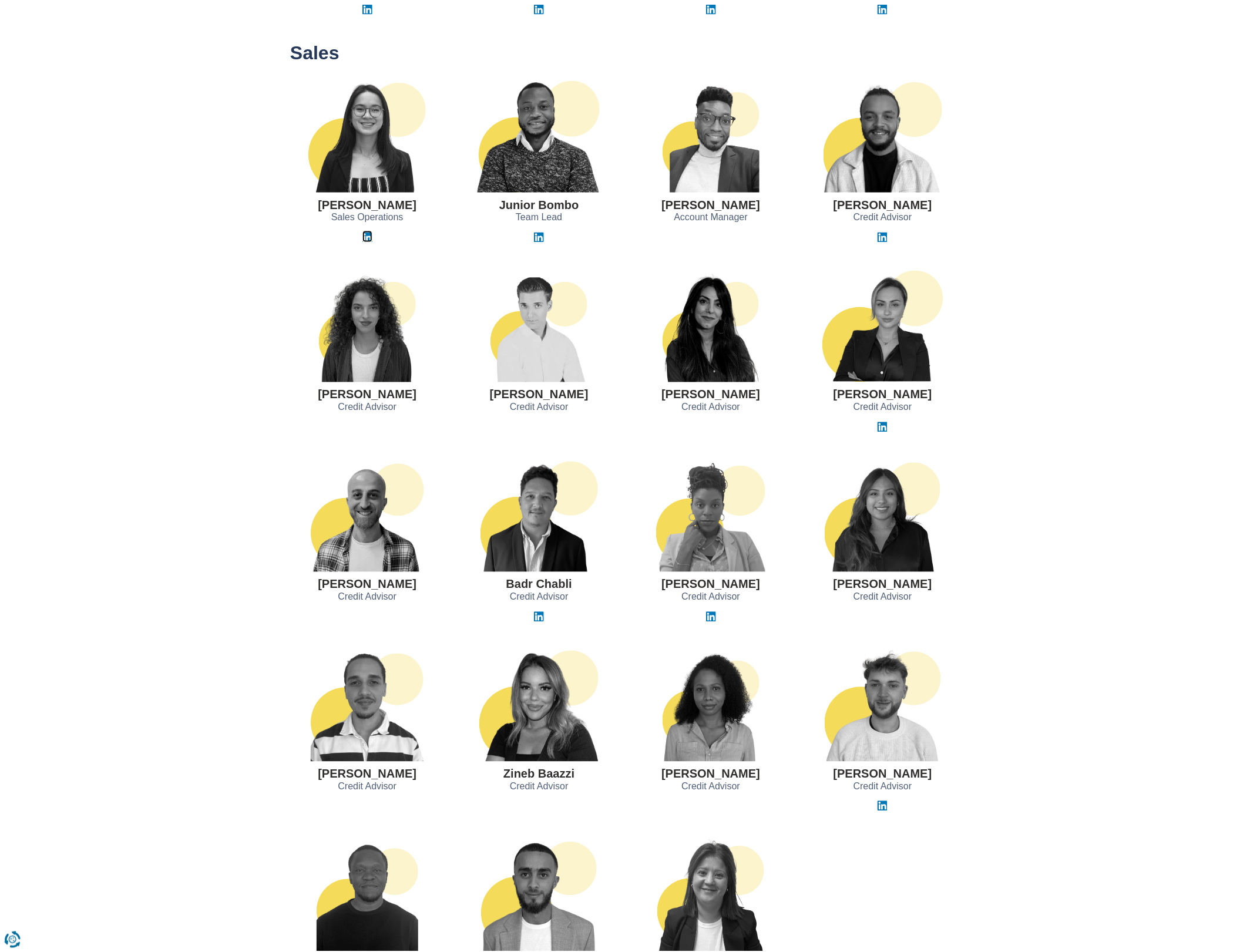
click at [366, 238] on img at bounding box center [368, 238] width 10 height 10
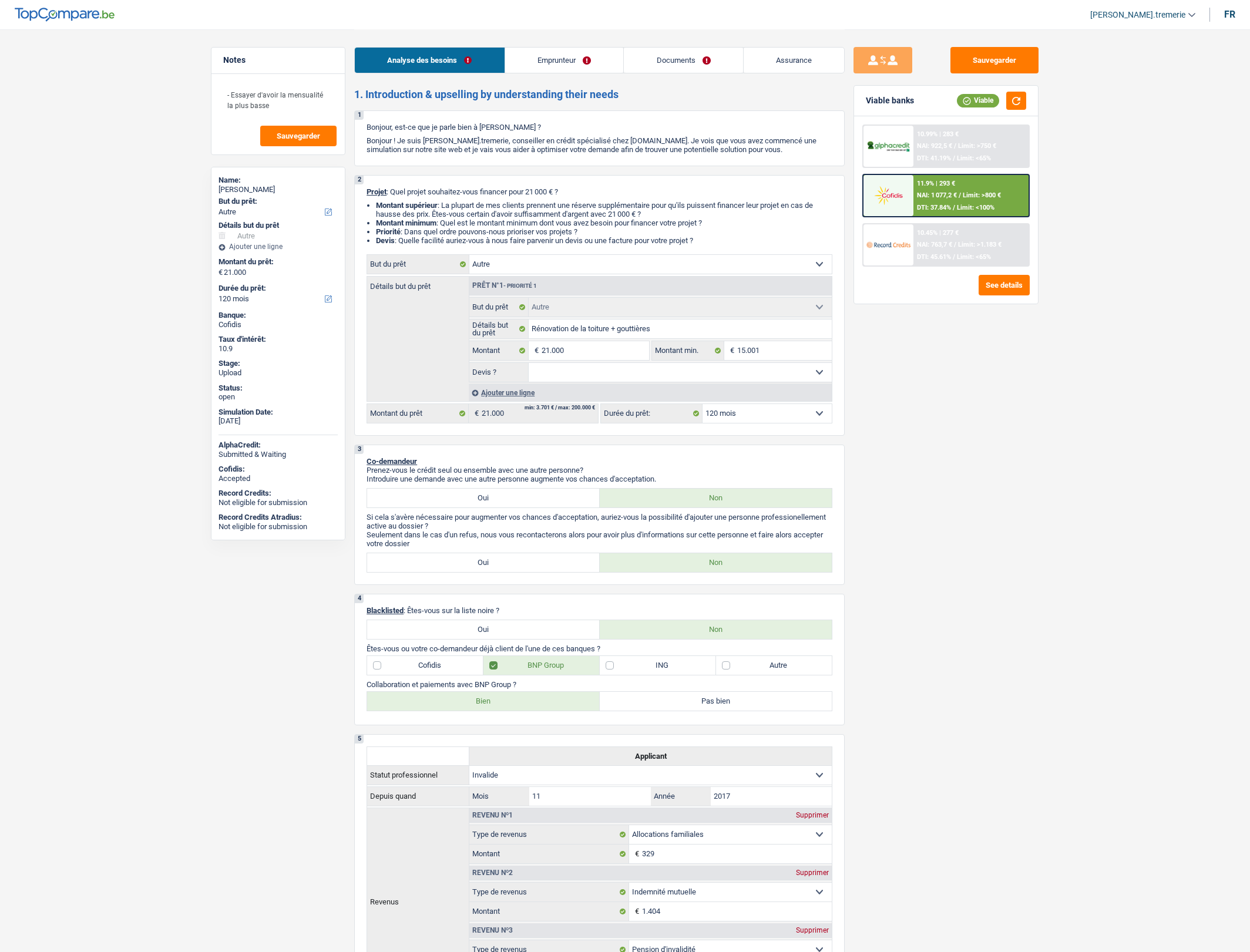
select select "other"
select select "120"
select select "other"
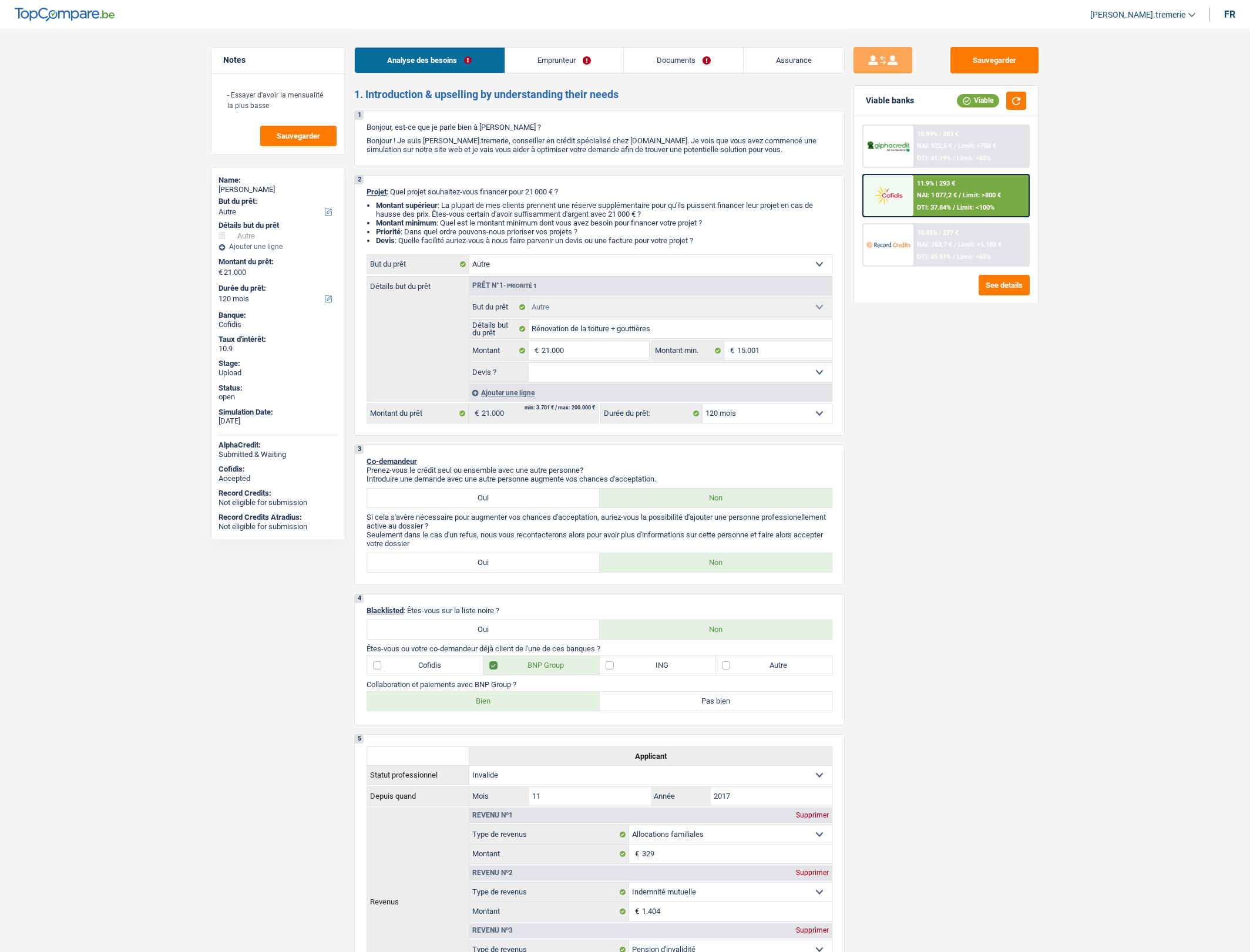
select select "120"
select select "invalid"
select select "familyAllowances"
select select "mutualityIndemnity"
select select "disabilityPension"
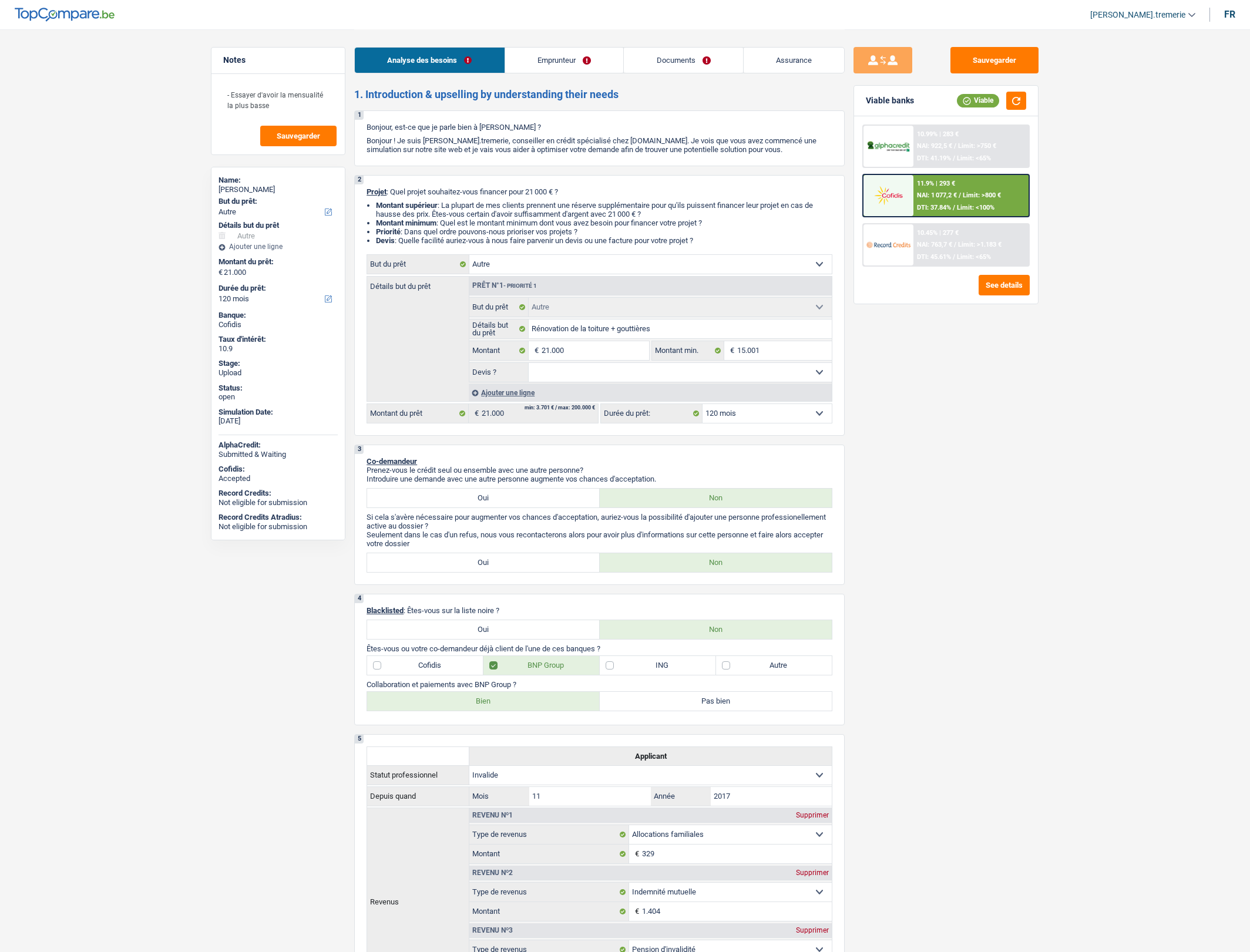
select select "ownerWithMortgage"
select select "mortgage"
select select "300"
select select "other"
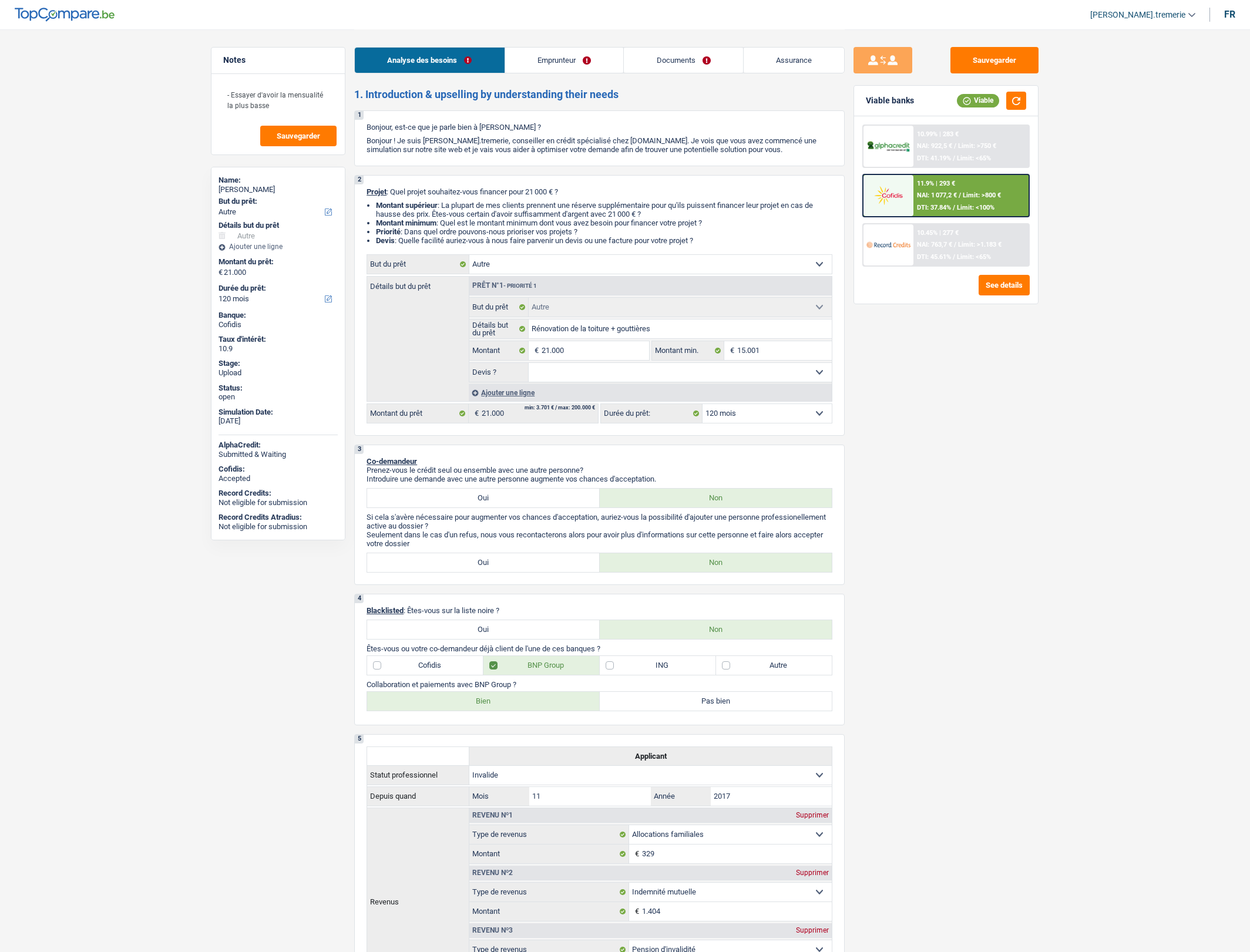
select select "120"
click at [943, 197] on div "11.9% | 293 € NAI: 1 077,2 € / Limit: >800 € DTI: 37.84% / Limit: <100%" at bounding box center [971, 196] width 116 height 41
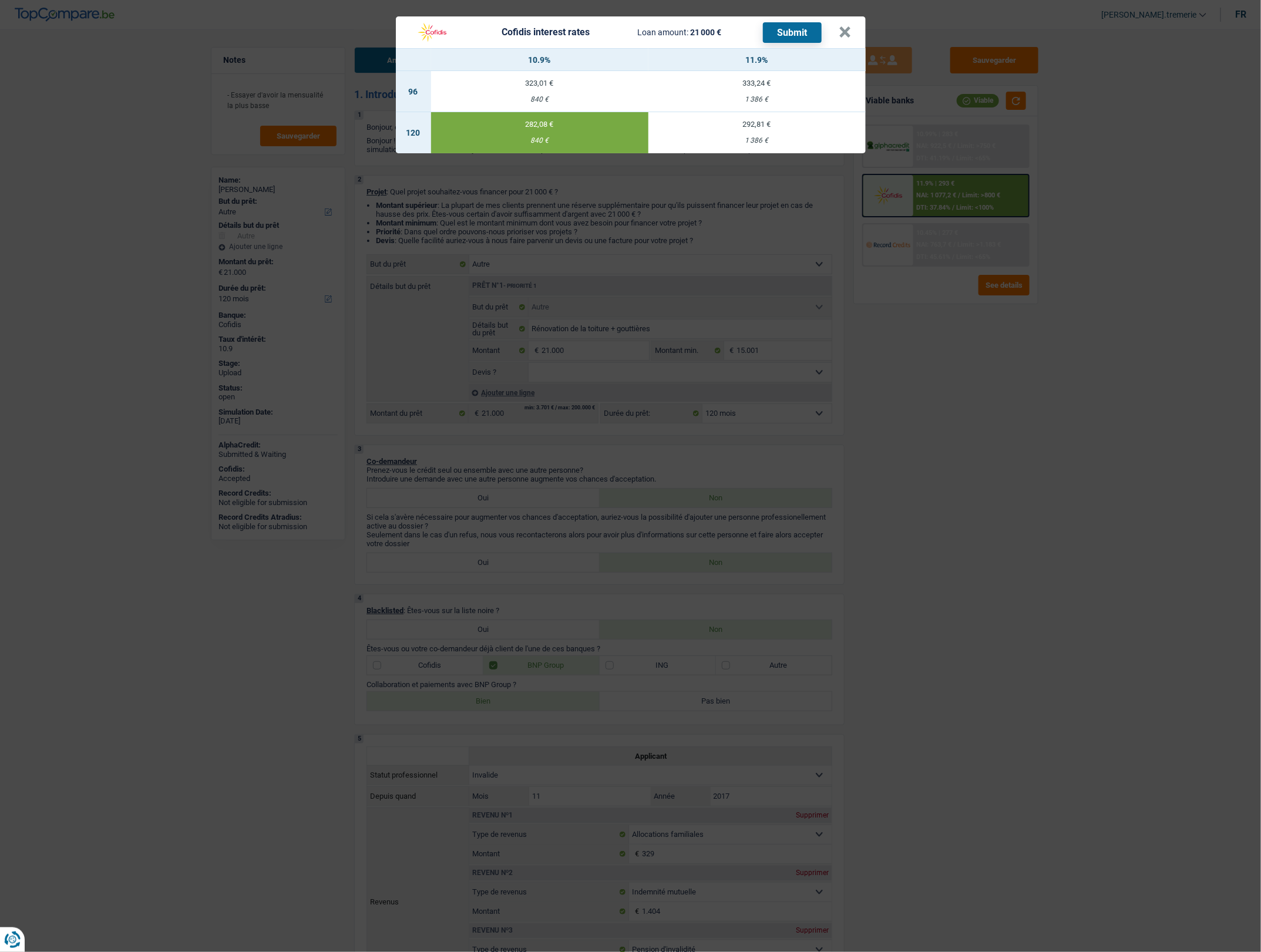
click at [855, 29] on header "Cofidis interest rates Loan amount: 21 000 € Submit ×" at bounding box center [631, 32] width 470 height 31
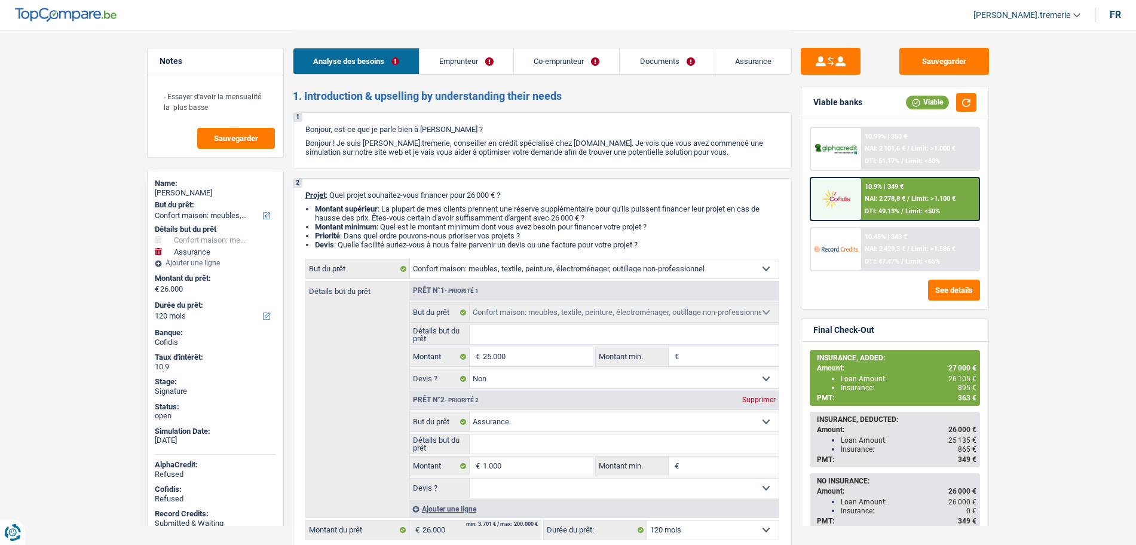
select select "household"
select select "insurance"
select select "120"
select select "household"
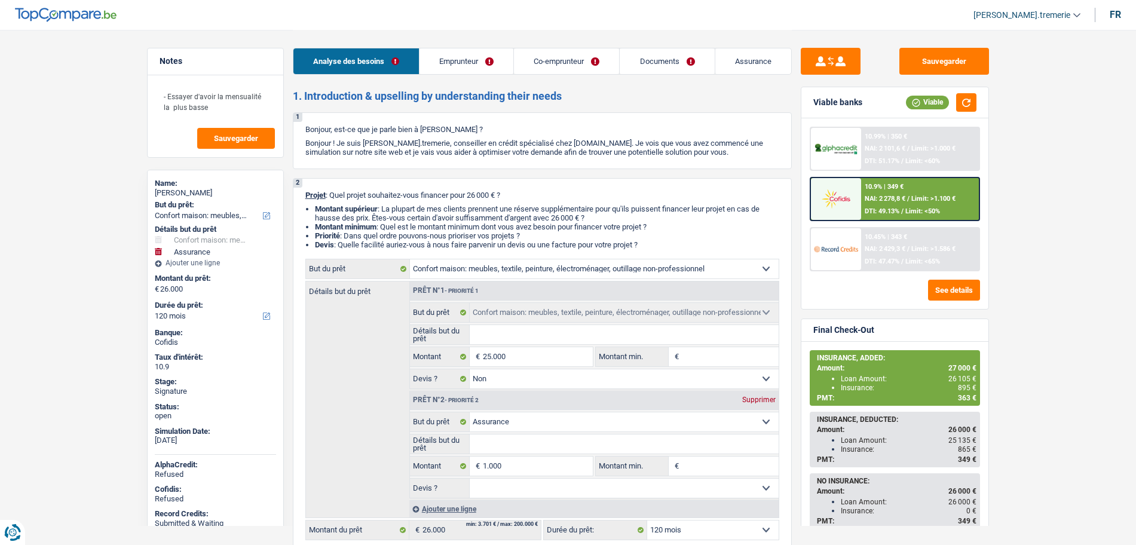
select select "household"
select select "false"
select select "insurance"
select select "120"
select select "publicEmployee"
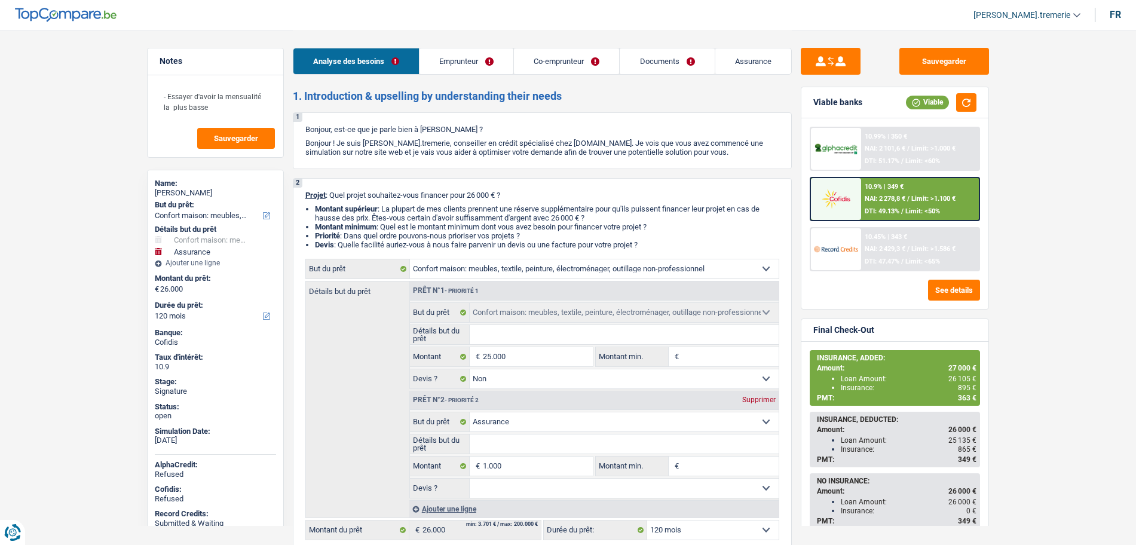
select select "worker"
select select "netSalary"
select select "mealVouchers"
select select "familyAllowances"
select select "netSalary"
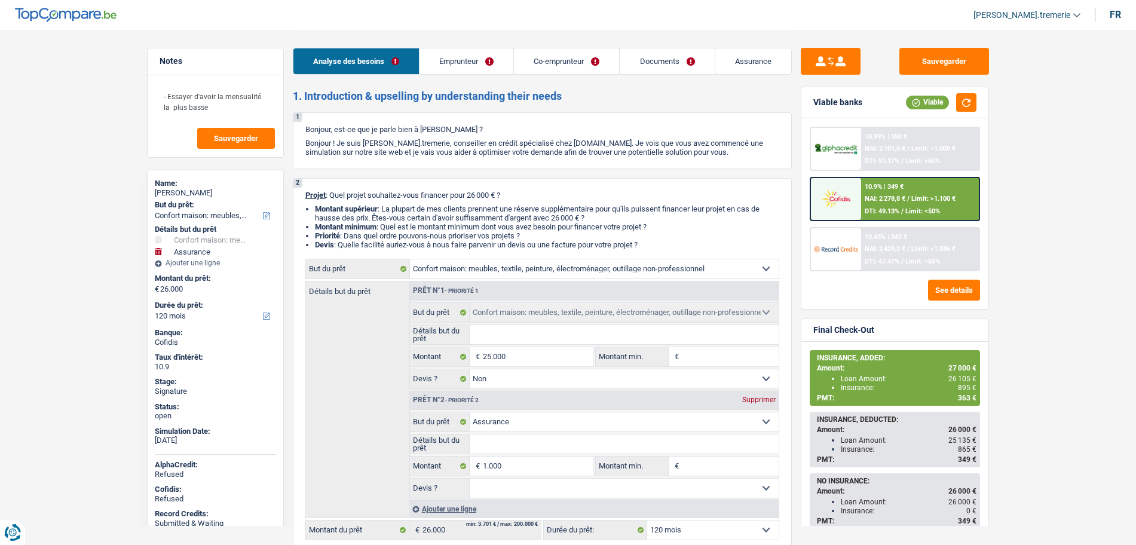
select select "familyAllowances"
select select "rents"
select select "personalLoan"
select select "loanRepayment"
select select "120"
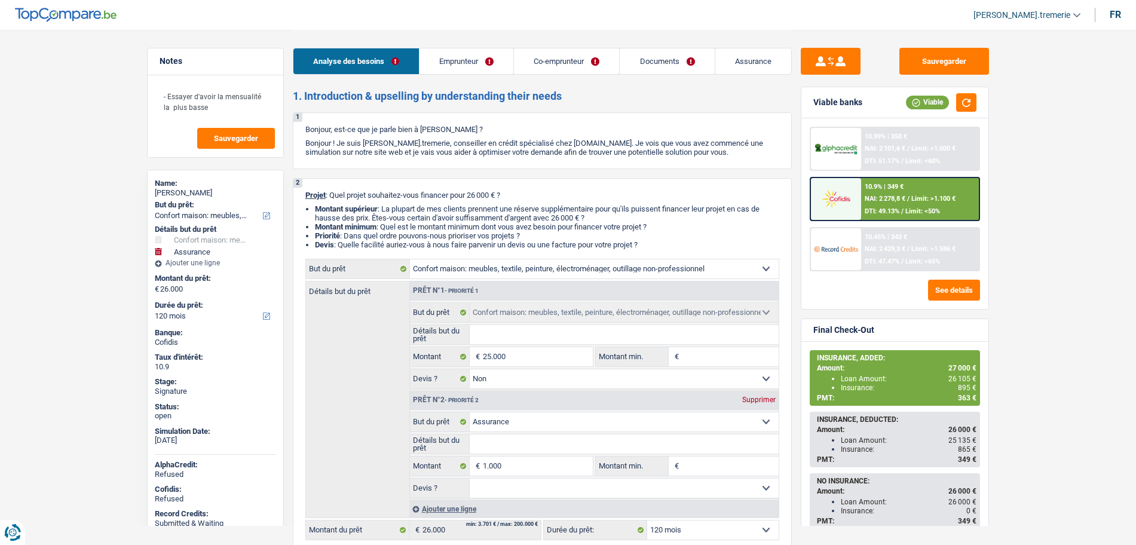
select select "household"
select select "false"
select select "insurance"
select select "120"
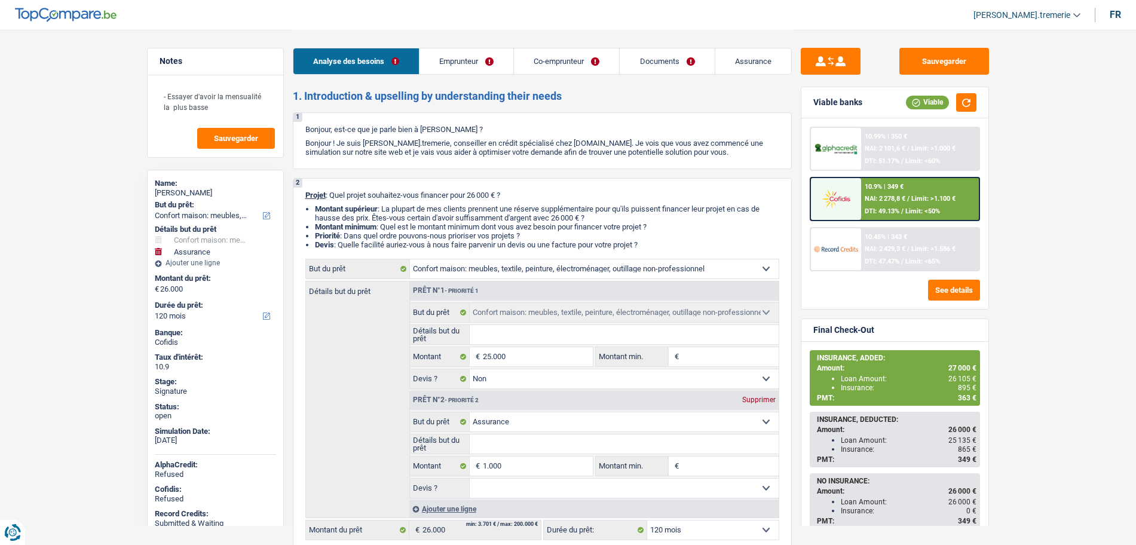
click at [1061, 13] on span "[PERSON_NAME].tremerie" at bounding box center [1021, 15] width 97 height 10
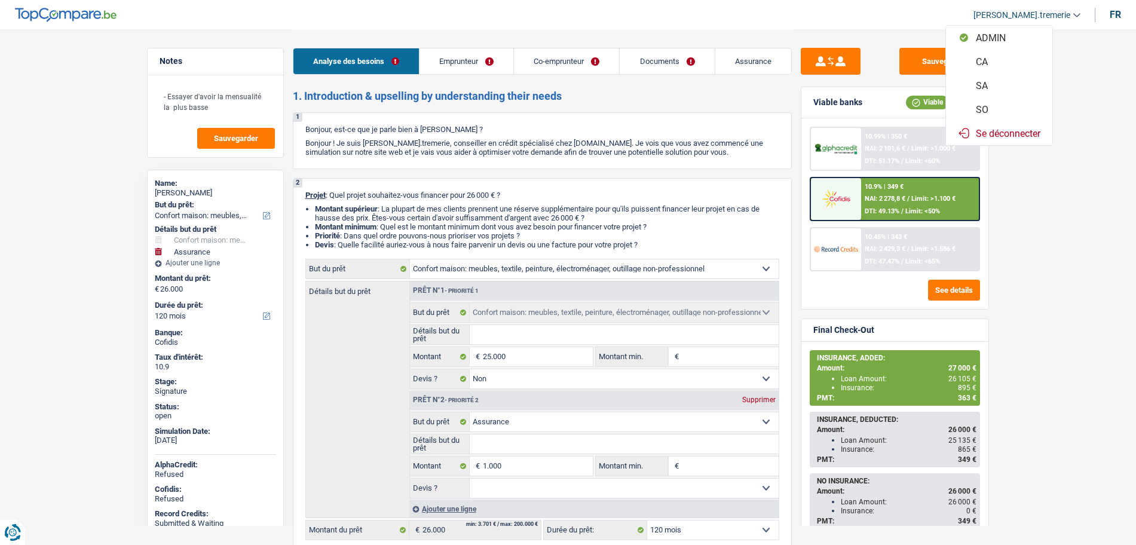
click at [1009, 68] on button "CA" at bounding box center [999, 62] width 106 height 24
select select "120"
select select "household"
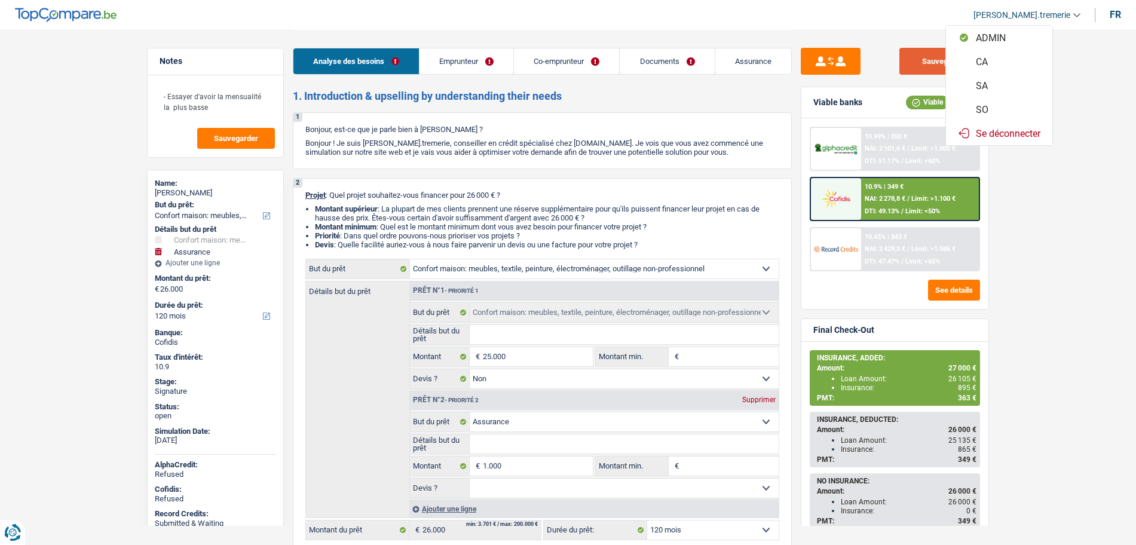
select select "false"
select select "insurance"
select select "120"
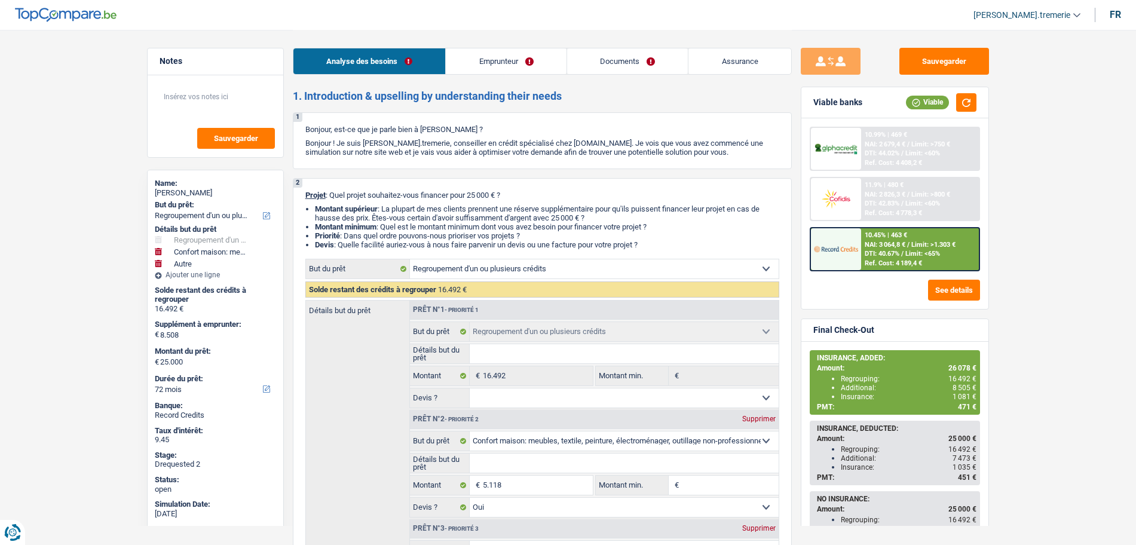
select select "refinancing"
select select "household"
select select "other"
select select "72"
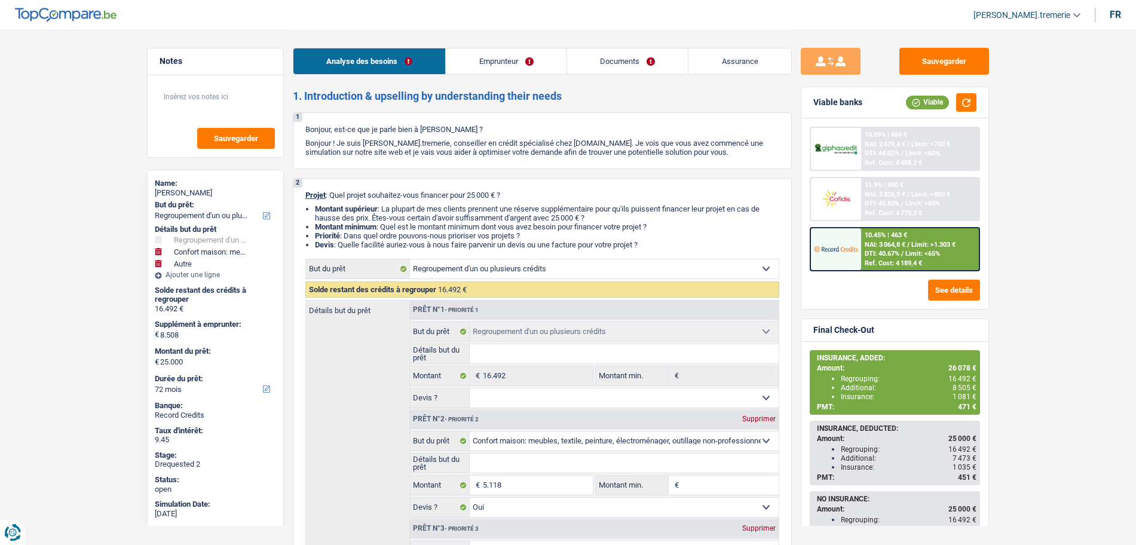
select select "refinancing"
select select "household"
select select "yes"
select select "other"
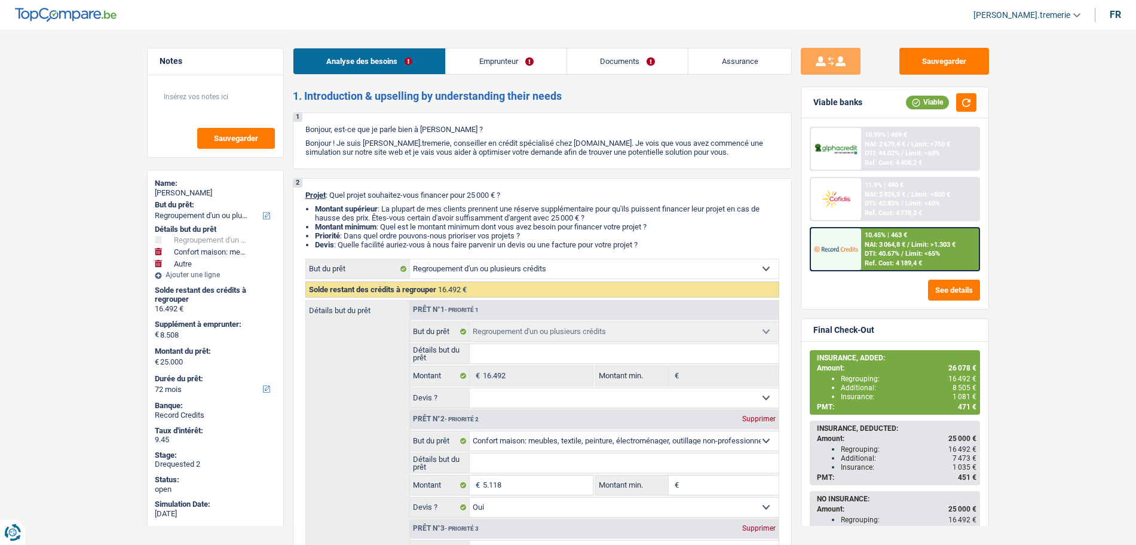
select select "72"
select select "privateEmployee"
select select "familyAllowances"
select select "netSalary"
select select "mealVouchers"
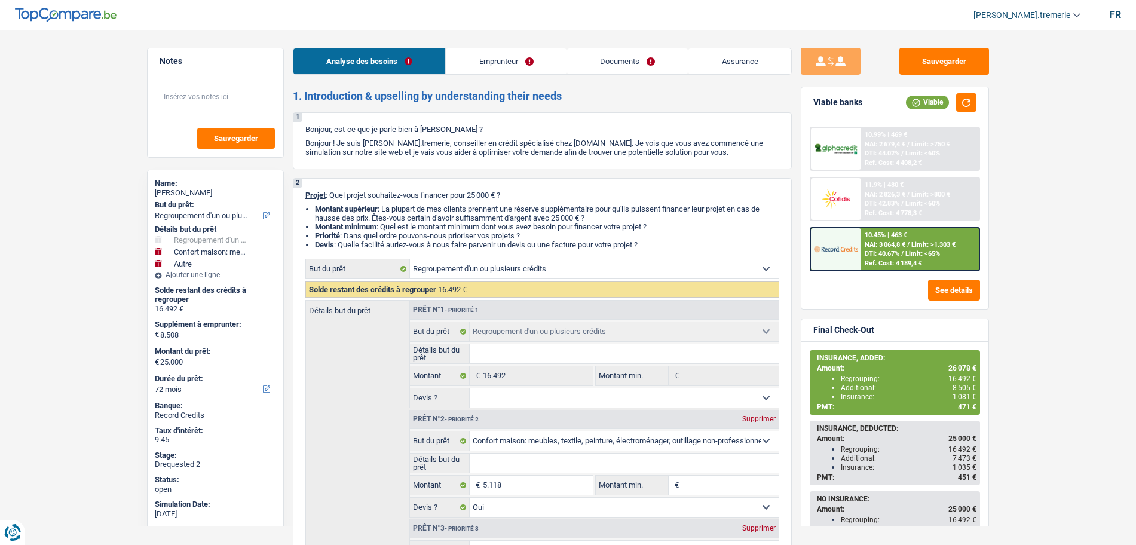
select select "ownerWithMortgage"
select select "mortgage"
select select "180"
select select "personalLoan"
select select "smallWorks"
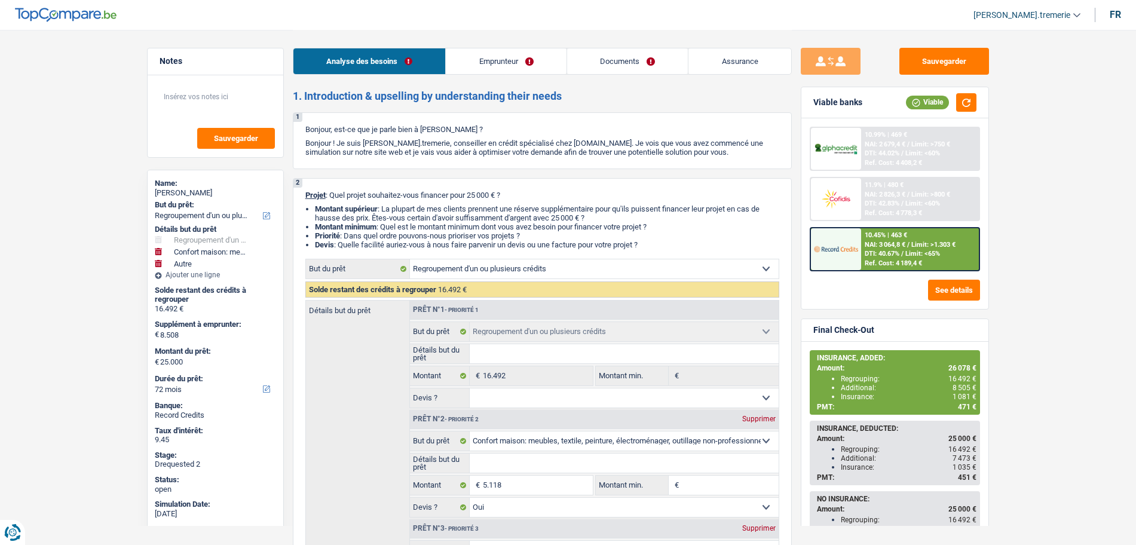
select select "84"
select select "personalLoan"
select select "60"
select select "cardOrCredit"
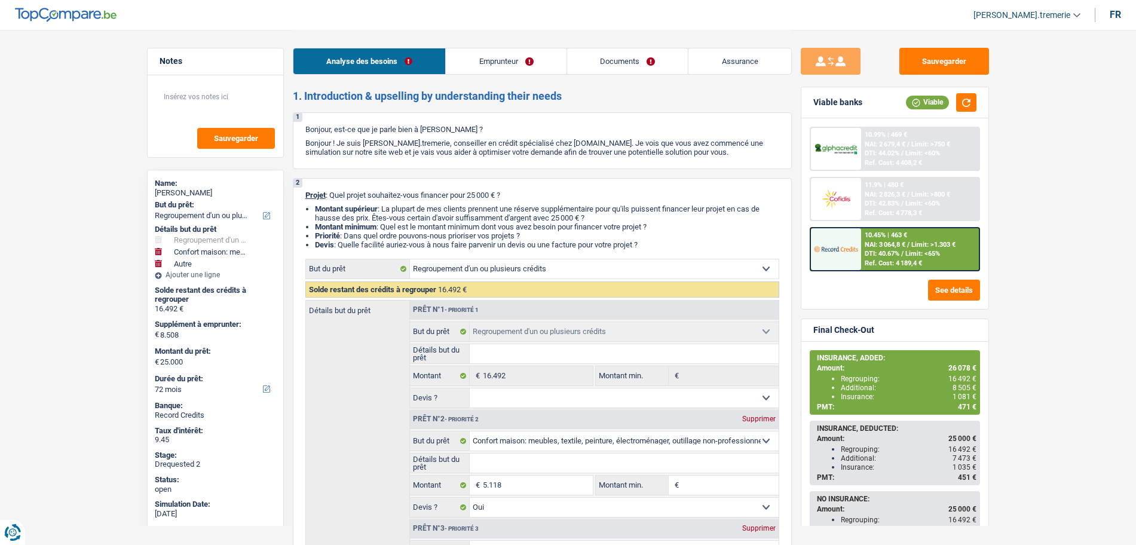
select select "refinancing"
select select "household"
select select "yes"
select select "other"
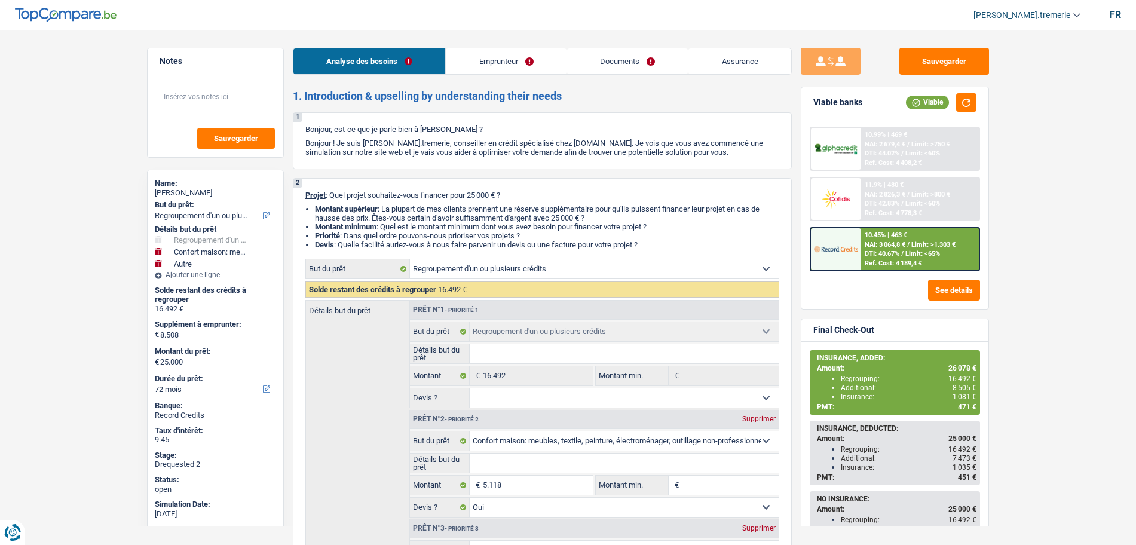
select select "72"
click at [1031, 16] on span "[PERSON_NAME].tremerie" at bounding box center [1021, 15] width 97 height 10
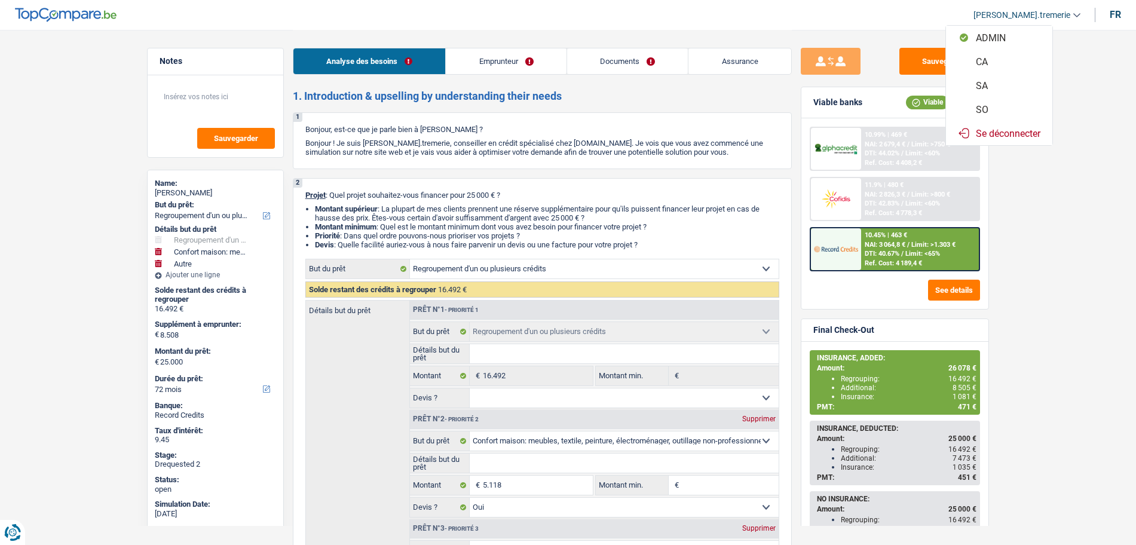
click at [989, 60] on button "CA" at bounding box center [999, 62] width 106 height 24
select select "72"
select select "refinancing"
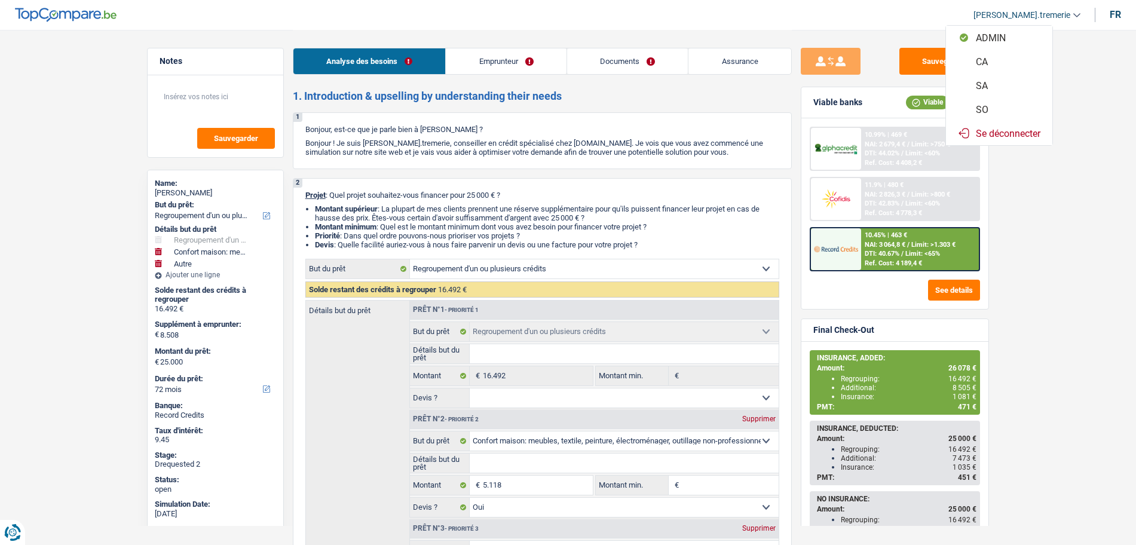
select select "household"
select select "yes"
select select "other"
select select "72"
